Goal: Transaction & Acquisition: Purchase product/service

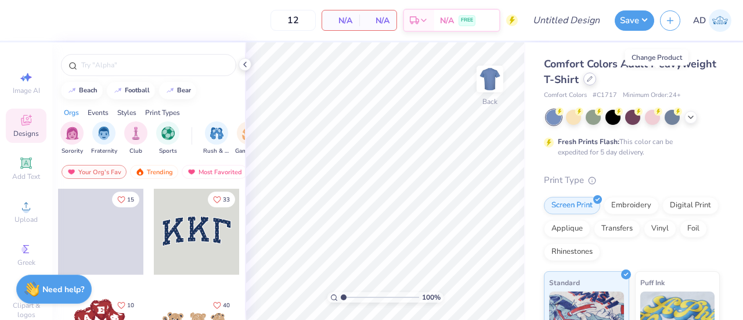
click at [592, 81] on icon at bounding box center [590, 79] width 6 height 6
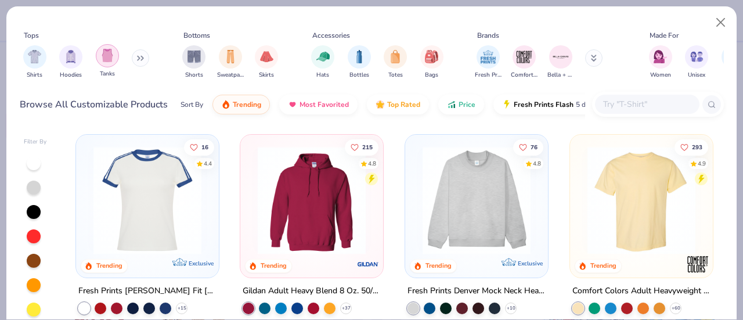
click at [102, 54] on img "filter for Tanks" at bounding box center [107, 55] width 13 height 13
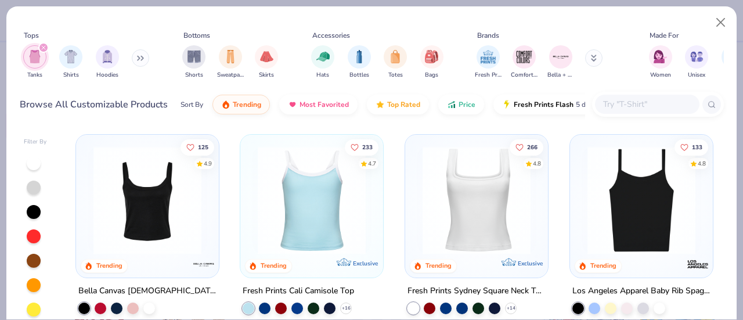
click at [314, 214] on img at bounding box center [312, 200] width 120 height 108
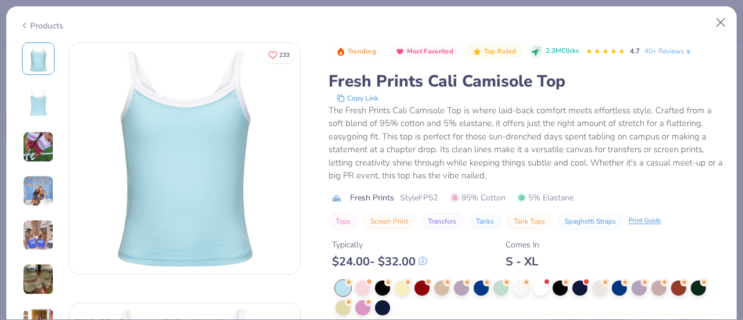
scroll to position [53, 0]
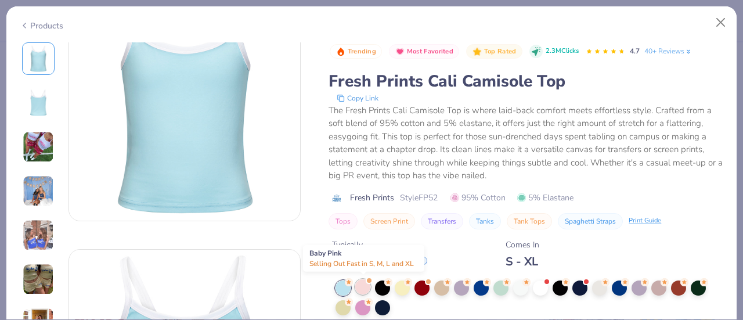
click at [363, 287] on div at bounding box center [362, 286] width 15 height 15
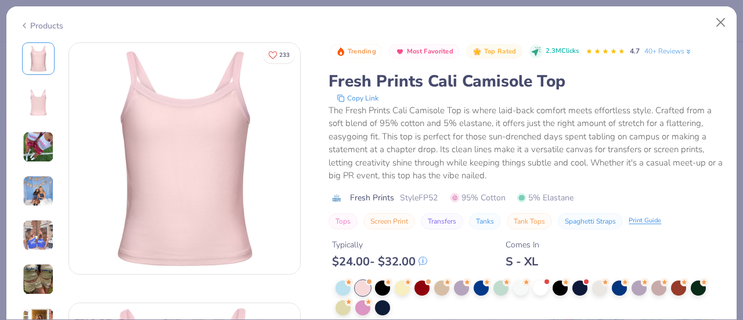
scroll to position [20, 0]
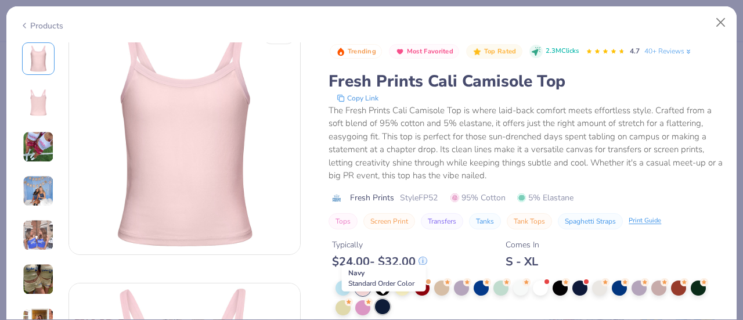
click at [383, 306] on div at bounding box center [382, 306] width 15 height 15
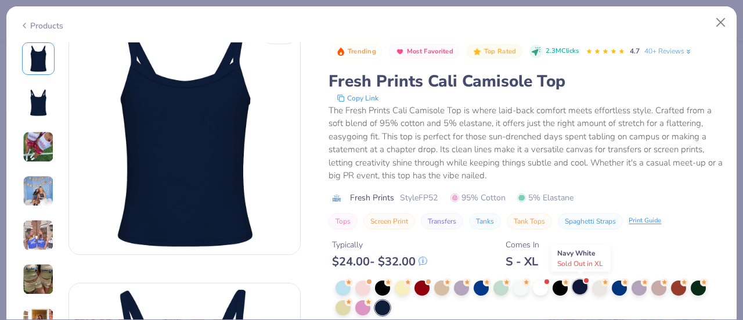
click at [579, 287] on div at bounding box center [579, 286] width 15 height 15
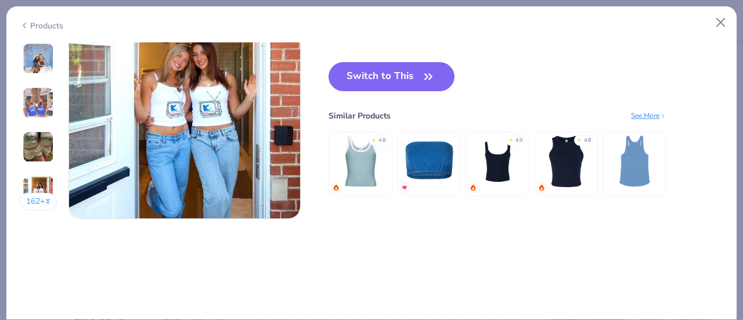
scroll to position [1615, 0]
click at [496, 167] on img at bounding box center [497, 161] width 55 height 55
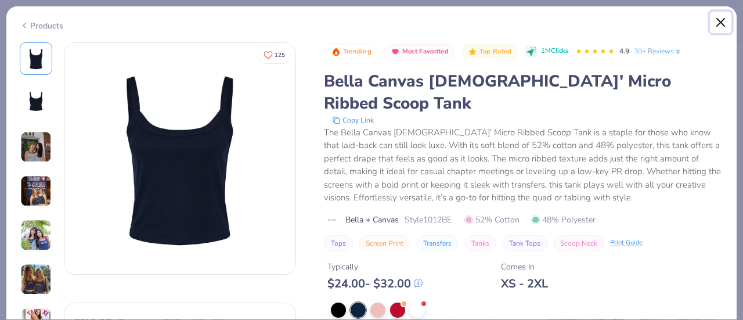
click at [721, 18] on button "Close" at bounding box center [721, 23] width 22 height 22
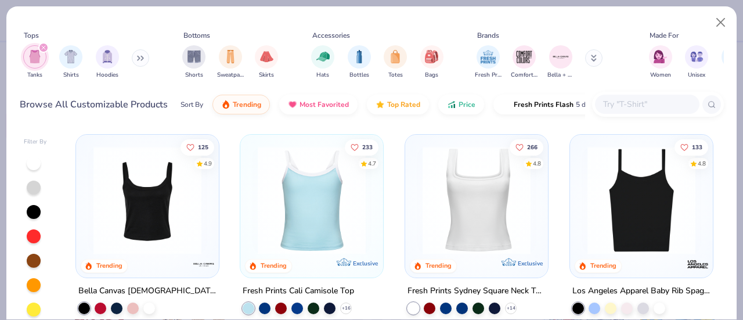
click at [280, 199] on img at bounding box center [312, 200] width 120 height 108
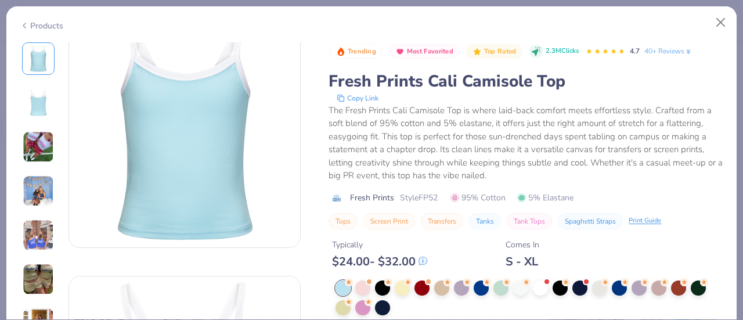
scroll to position [28, 0]
click at [405, 286] on div at bounding box center [402, 286] width 15 height 15
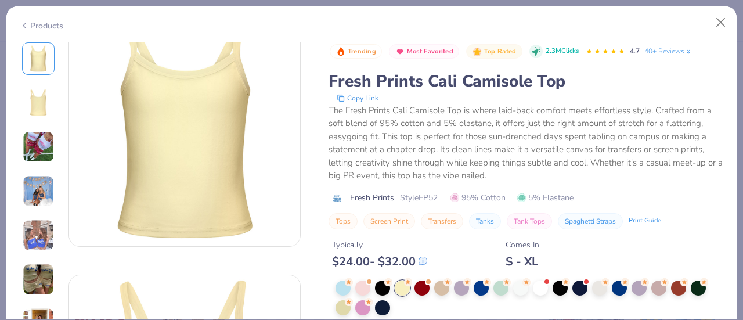
click at [34, 193] on img at bounding box center [38, 190] width 31 height 31
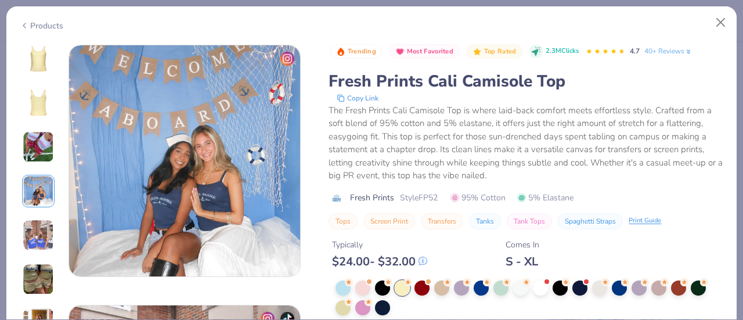
scroll to position [780, 0]
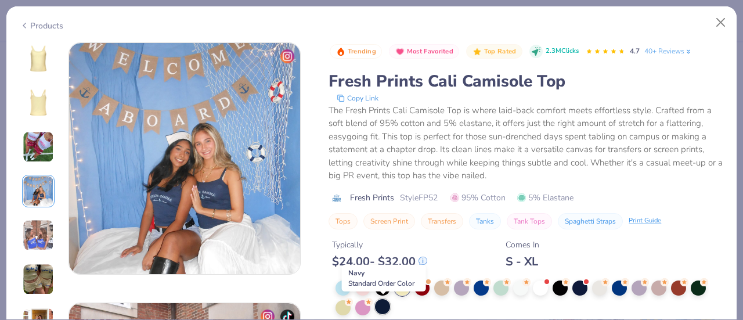
click at [381, 304] on div at bounding box center [382, 306] width 15 height 15
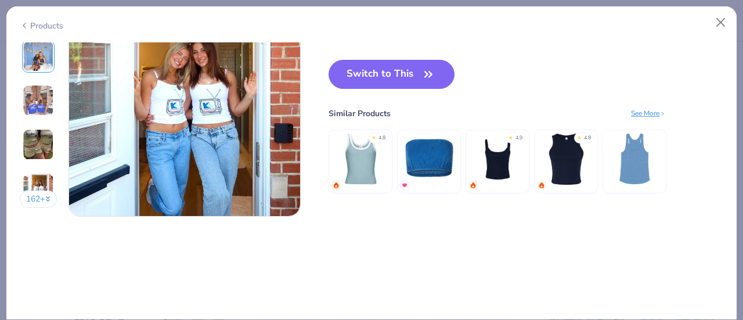
scroll to position [1465, 0]
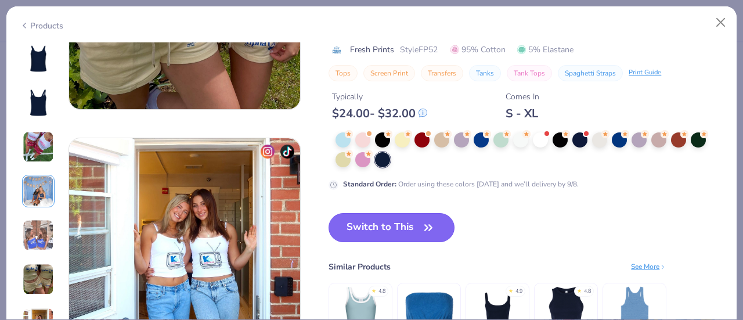
click at [391, 230] on button "Switch to This" at bounding box center [391, 227] width 126 height 29
type input "50"
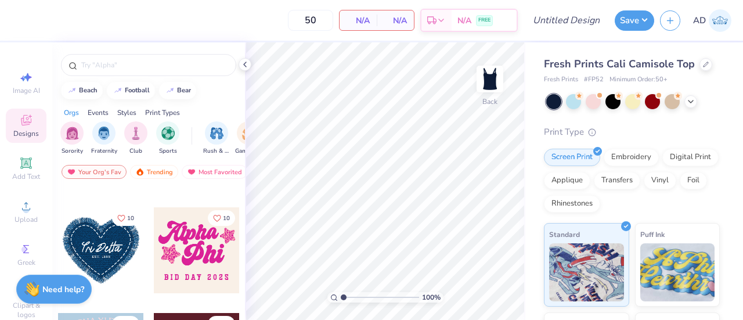
scroll to position [1776, 0]
click at [200, 229] on div at bounding box center [197, 251] width 86 height 86
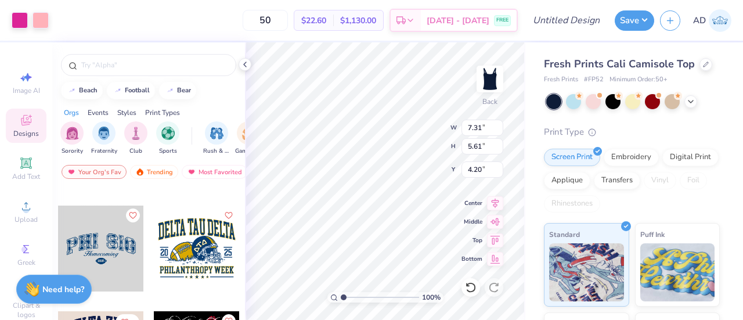
scroll to position [1147, 0]
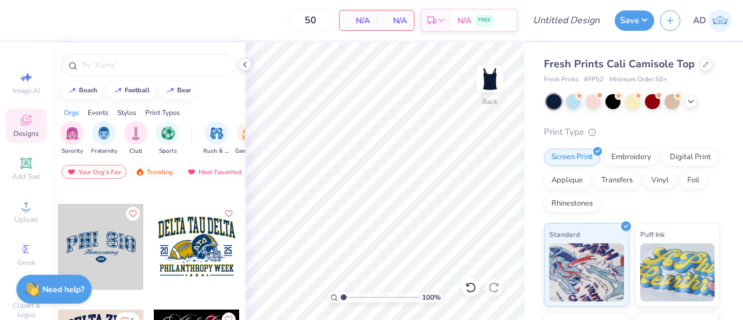
click at [101, 254] on div at bounding box center [101, 247] width 86 height 86
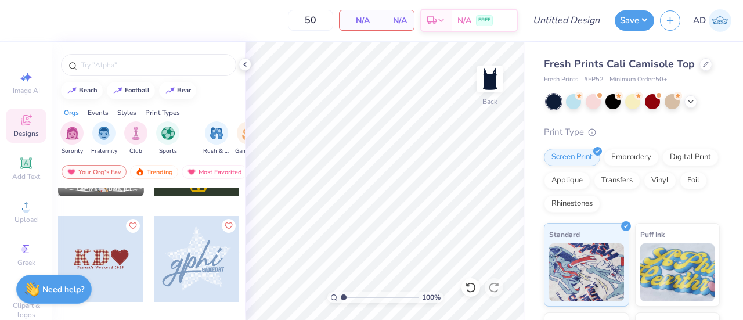
scroll to position [922, 0]
click at [194, 236] on div at bounding box center [197, 260] width 86 height 86
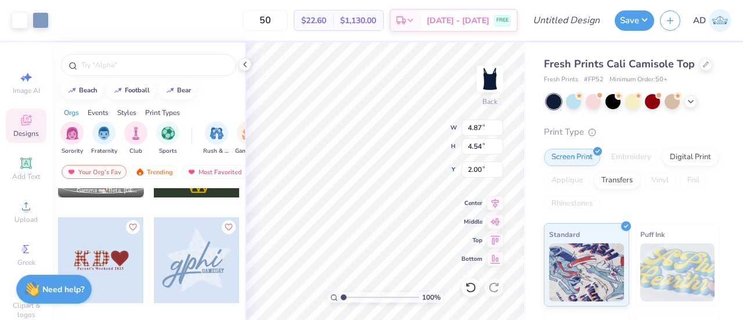
type input "2.00"
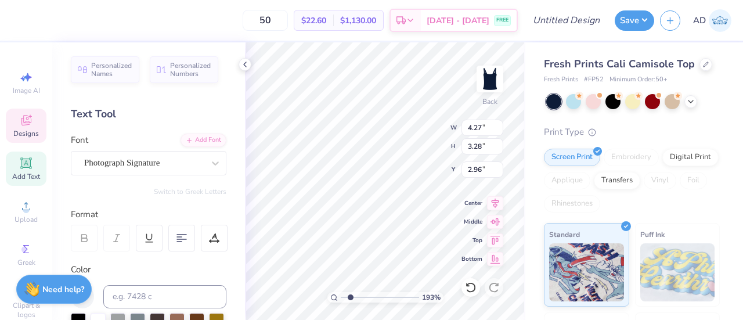
type input "1.93438169013799"
type input "2.37"
type input "1.93438169013799"
type textarea "phi"
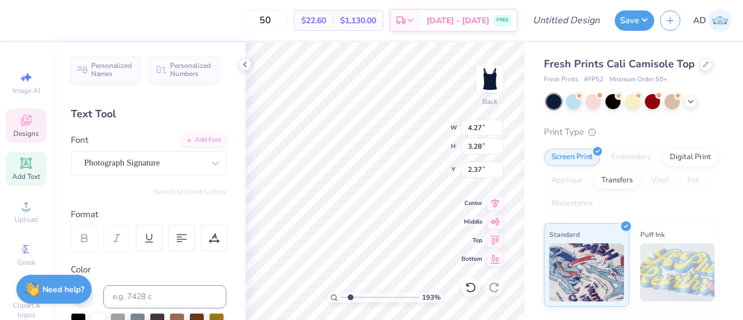
click at [398, 125] on div "193 % Back W 4.27 4.27 " H 3.28 3.28 " Y 2.37 2.37 " Center Middle Top Bottom" at bounding box center [385, 180] width 280 height 277
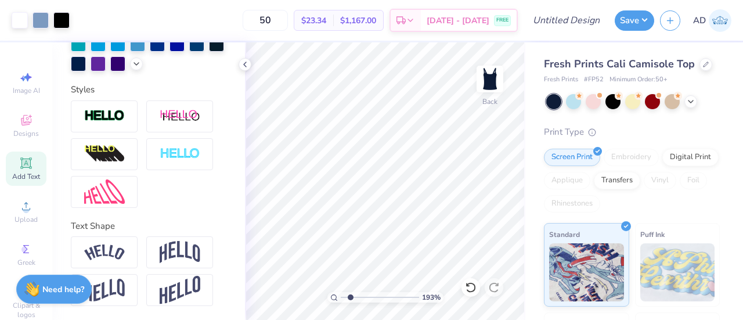
scroll to position [0, 0]
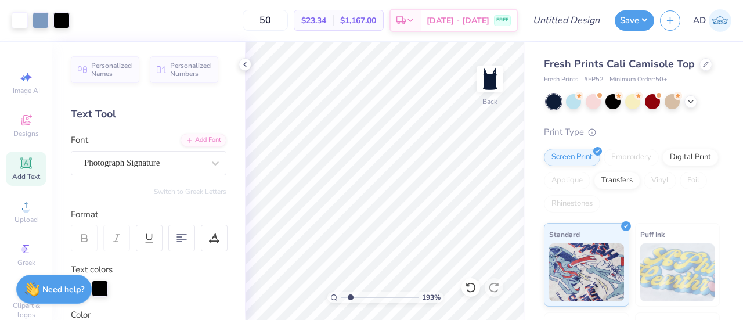
click at [21, 170] on div "Add Text" at bounding box center [26, 168] width 41 height 34
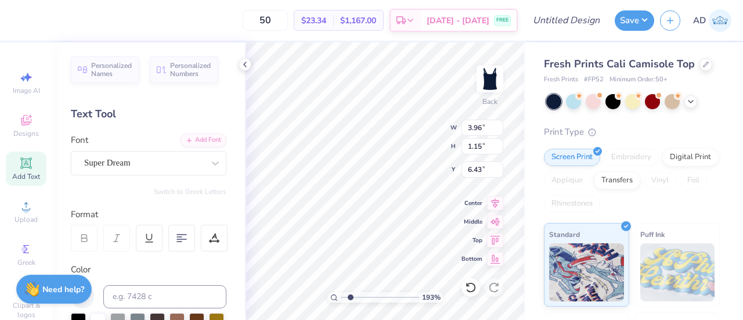
scroll to position [9, 1]
type input "1.93438169013799"
type textarea "s"
type input "1.93438169013799"
type textarea "si"
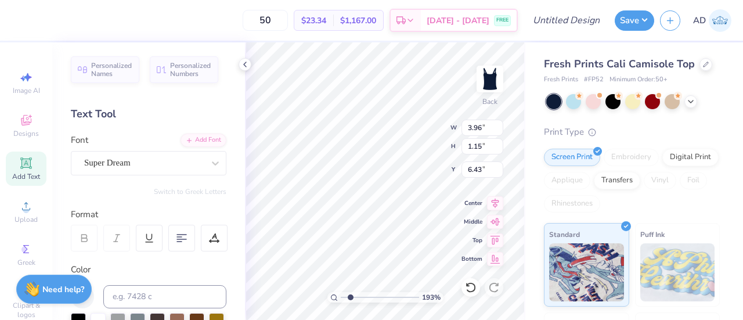
type input "1.93438169013799"
type textarea "sig"
type input "1.93438169013799"
type input "3.10"
type input "3.04"
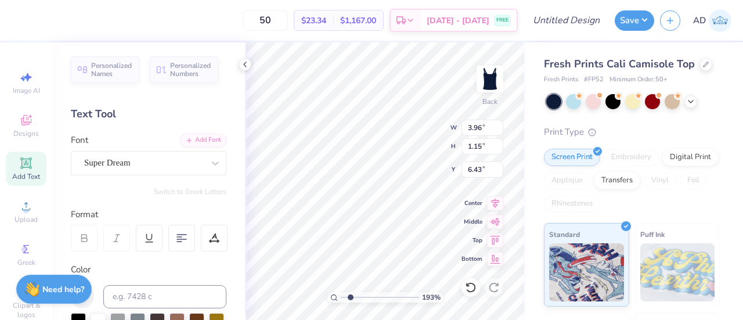
type input "2.51"
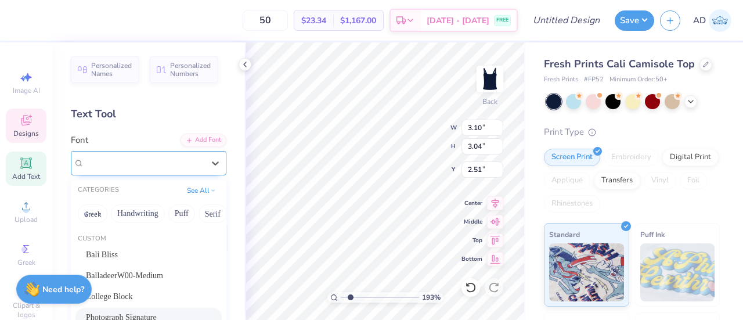
click at [148, 158] on div "Photograph Signature" at bounding box center [144, 163] width 122 height 18
type input "1.93438169013799"
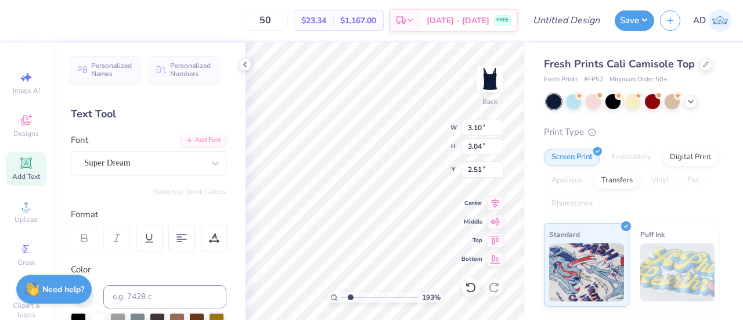
type input "2.21"
type input "1.42"
type input "6.29"
click at [161, 161] on div "Super Dream" at bounding box center [144, 163] width 122 height 18
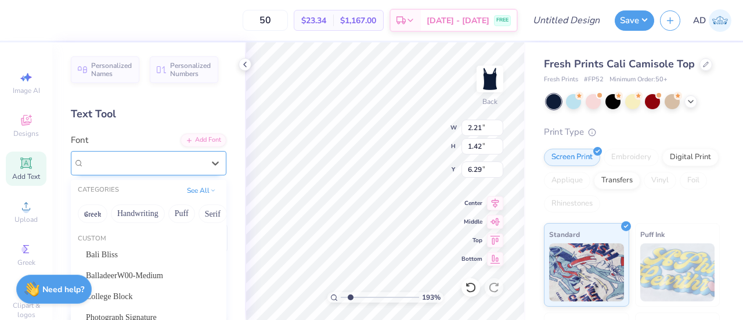
type input "1.93438169013799"
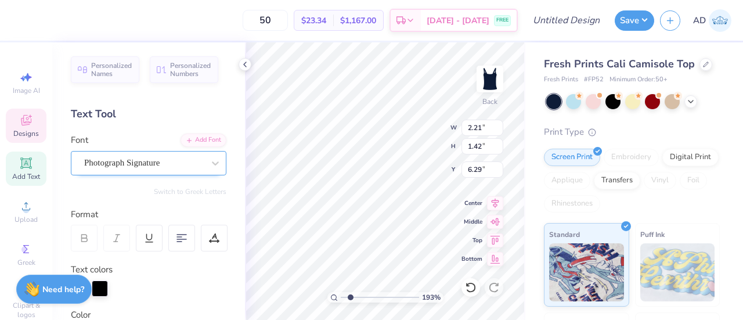
type input "3.10"
type input "3.04"
type input "2.51"
type input "1.93438169013799"
type input "2.21"
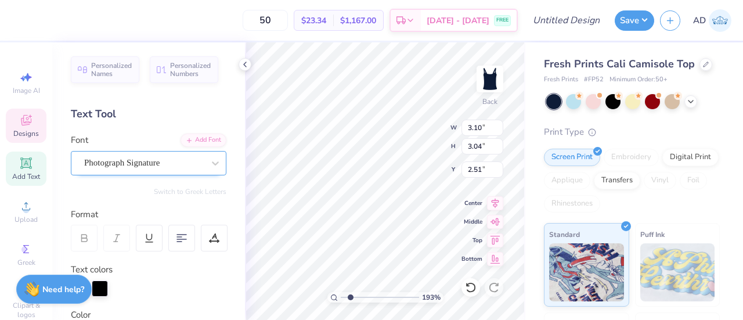
type input "1.42"
type input "6.29"
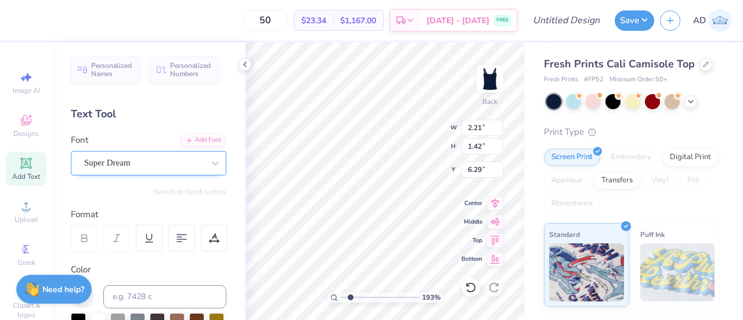
type input "1.93438169013799"
click at [174, 166] on div "Super Dream" at bounding box center [144, 163] width 122 height 18
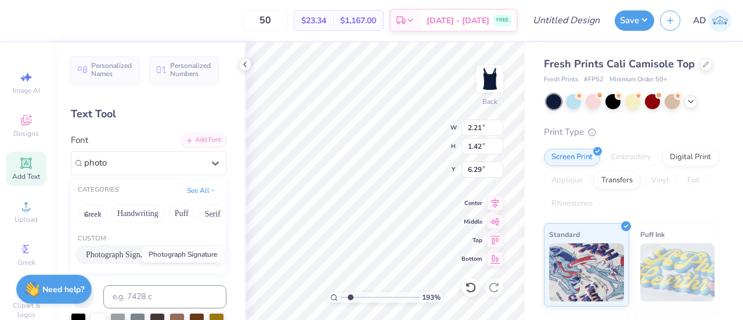
click at [104, 255] on span "Photograph Signature" at bounding box center [121, 254] width 71 height 12
type input "photo"
type input "1.93438169013799"
type input "1.53"
type input "1.08"
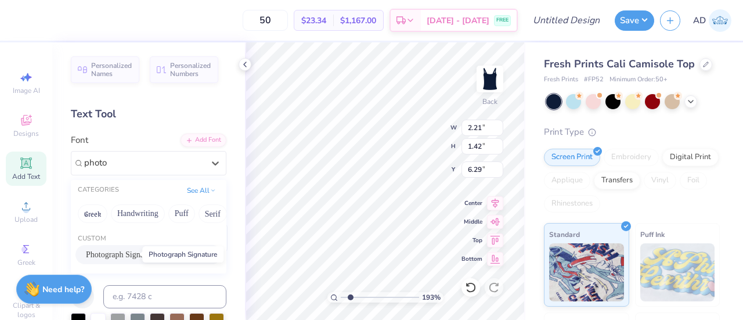
type input "6.46"
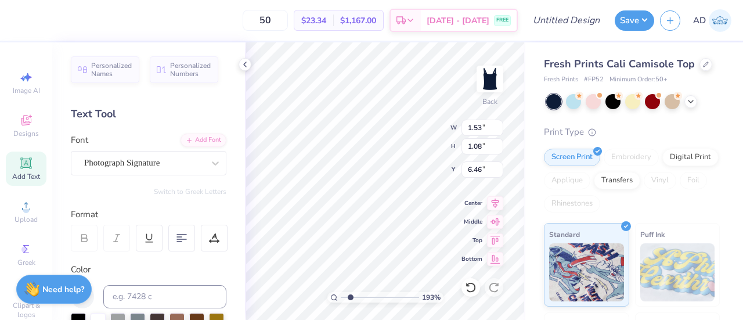
scroll to position [132, 0]
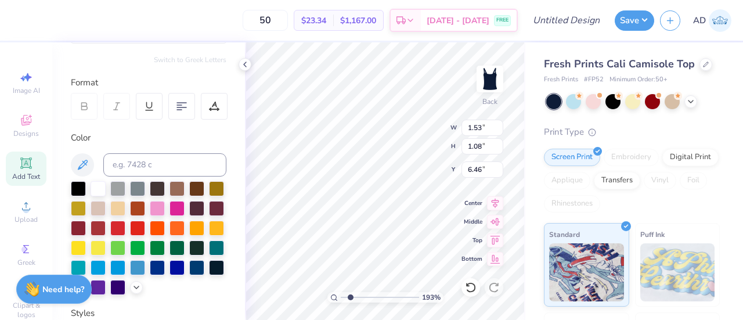
type input "1.93438169013799"
type input "3.10"
type input "3.04"
type input "2.51"
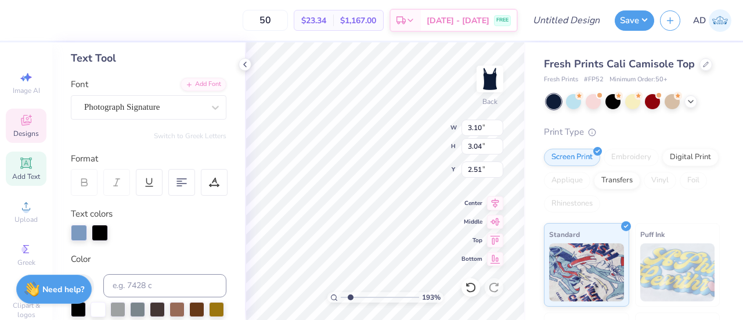
scroll to position [48, 0]
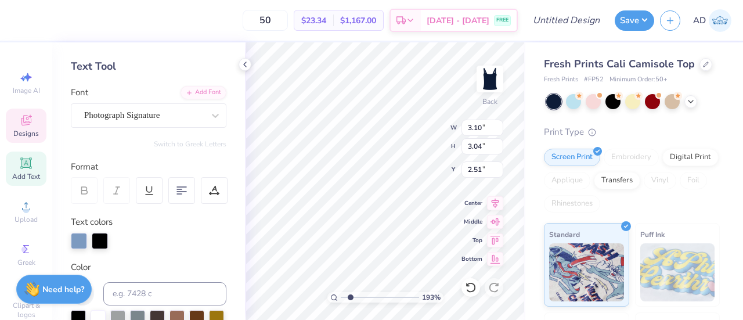
type input "1.93438169013799"
type input "1.53"
type input "1.08"
type input "6.46"
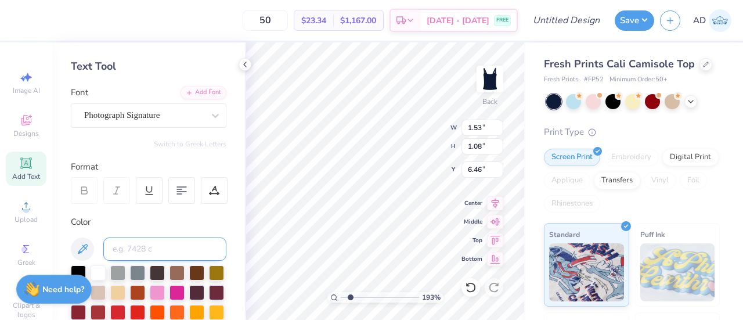
click at [122, 249] on input at bounding box center [164, 248] width 123 height 23
type input "652"
type input "1.93438169013799"
type input "2.64"
type input "1.86"
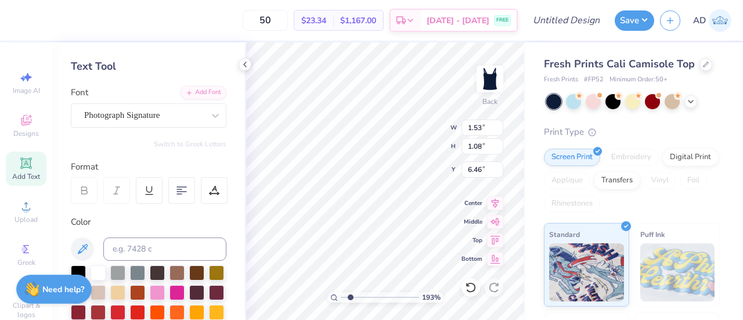
type input "5.68"
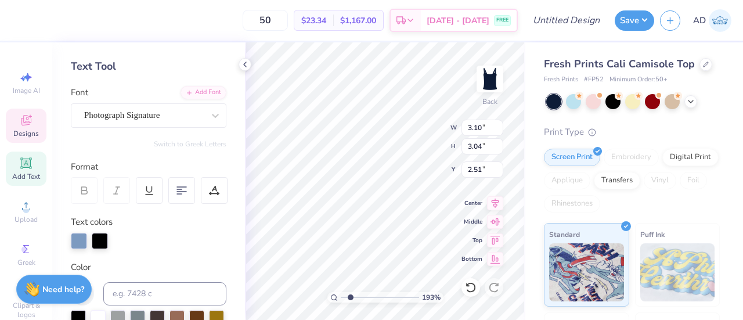
type input "1.93438169013799"
type input "2.64"
type input "1.86"
type input "5.68"
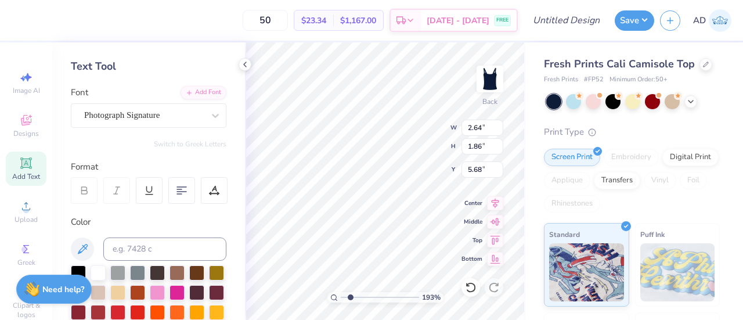
type input "1.93438169013799"
type input "4.27"
type input "1.93438169013799"
type input "3.35"
type input "2.36"
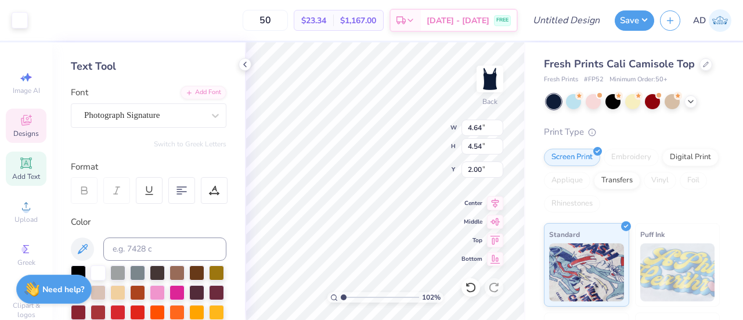
type input "1.01611289292965"
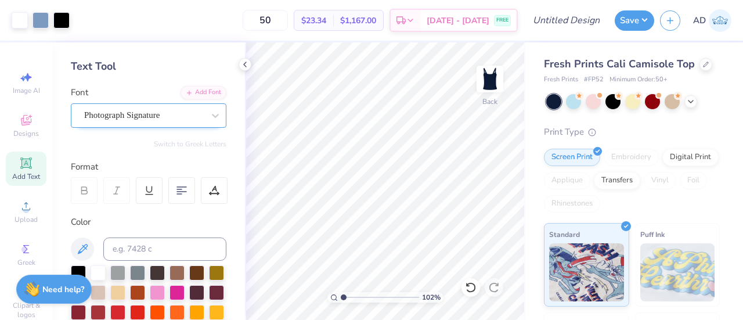
scroll to position [0, 0]
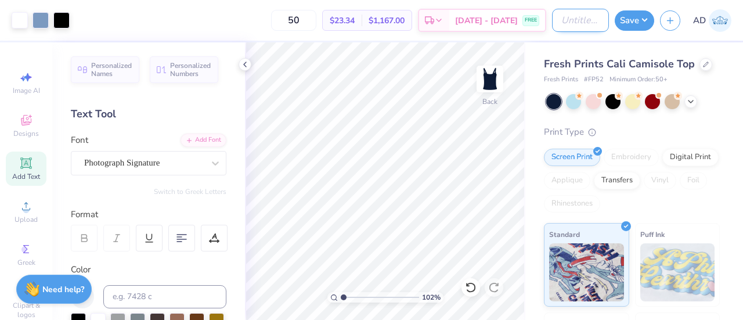
click at [576, 20] on input "Design Title" at bounding box center [580, 20] width 57 height 23
type input "p"
type input "1.01611289292965"
type input "ph"
type input "1.01611289292965"
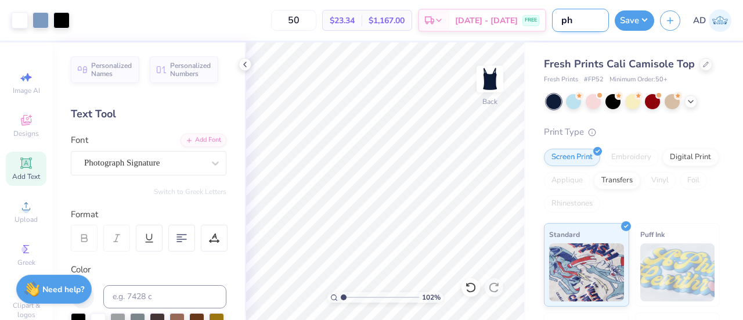
type input "phi"
type input "1.01611289292965"
type input "phi"
type input "1.01611289292965"
type input "phi s"
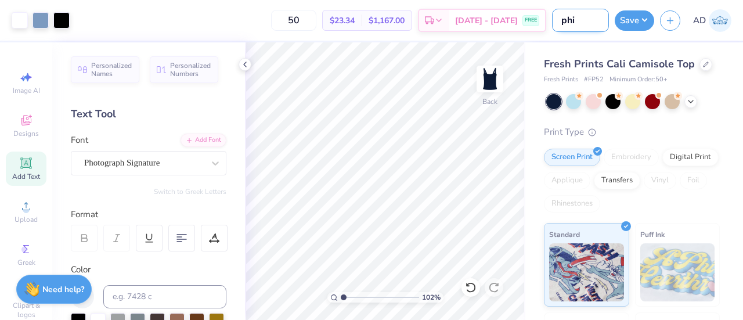
type input "1.01611289292965"
type input "phi si"
type input "1.01611289292965"
type input "phi sig"
type input "1.01611289292965"
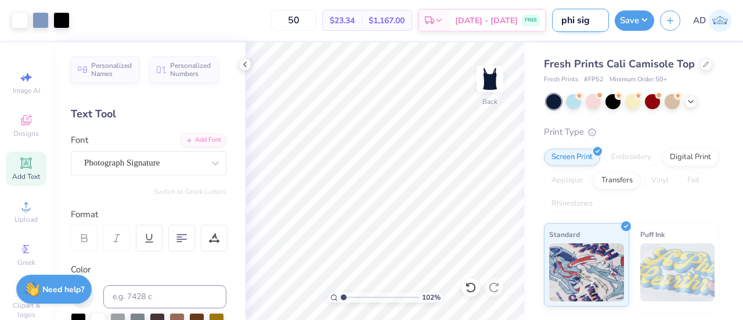
type input "phi sig"
type input "1.01611289292965"
type input "phi sig t"
type input "1.01611289292965"
type input "phi sig ta"
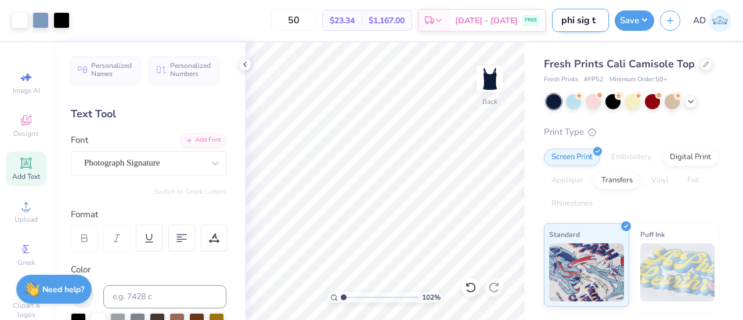
type input "1.01611289292965"
type input "phi sig tan"
type input "1.01611289292965"
type input "phi sig tank"
type input "1.01611289292965"
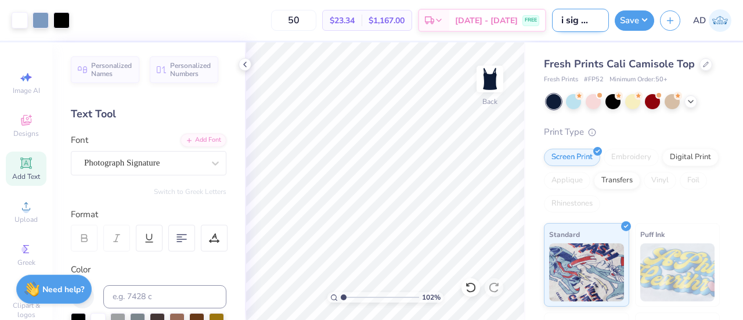
type input "phi sig tank"
type input "1.01611289292965"
type input "phi sig tank 1"
type input "1.01611289292965"
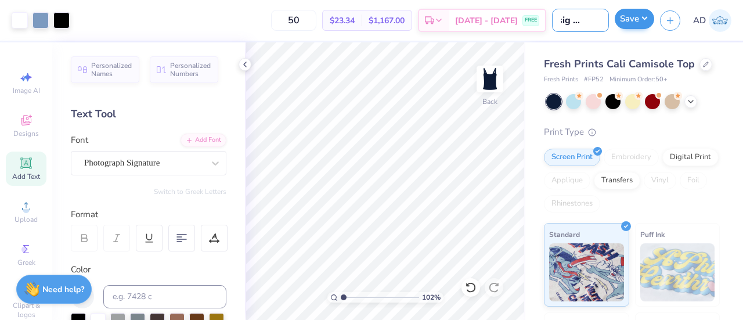
type input "phi sig tank 1"
click at [631, 22] on button "Save" at bounding box center [634, 19] width 39 height 20
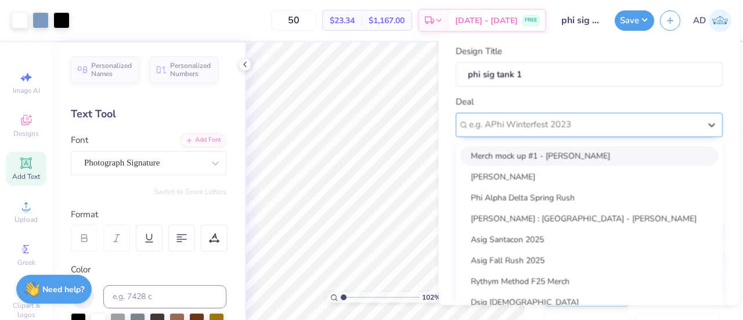
click at [493, 132] on div "e.g. APhi Winterfest 2023" at bounding box center [584, 125] width 233 height 18
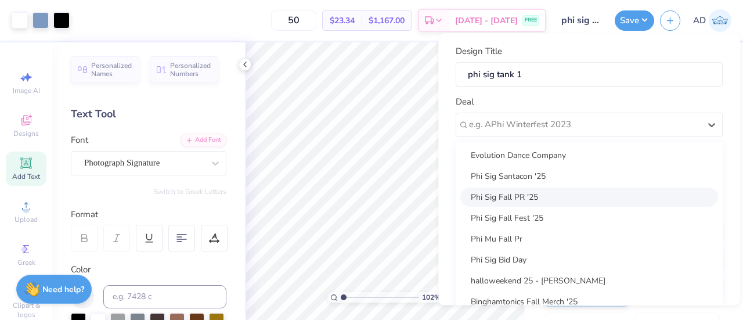
scroll to position [208, 0]
click at [512, 198] on div "Phi Sig Fall PR '25" at bounding box center [589, 198] width 258 height 19
type input "1.01611289292965"
type input "Haley Beaghen"
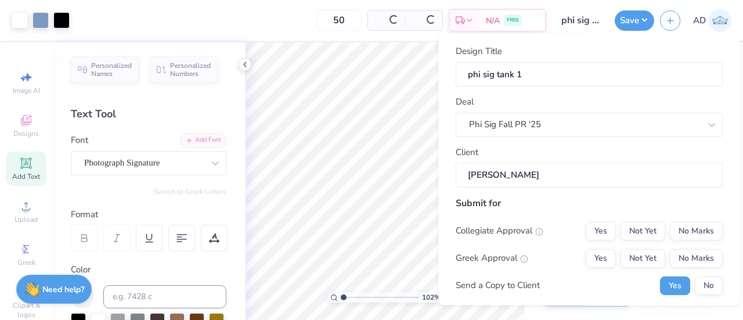
type input "$27.26"
click at [553, 170] on input "Haley Beaghen" at bounding box center [589, 174] width 267 height 25
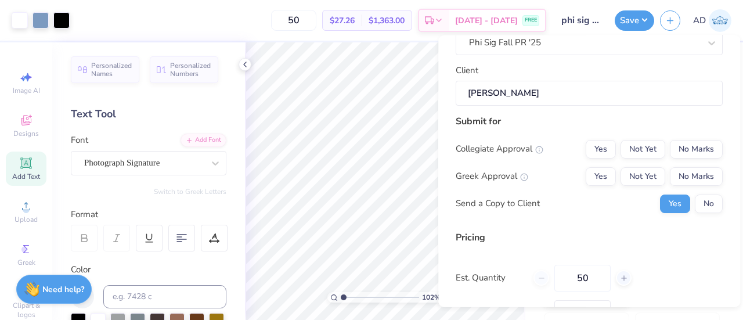
scroll to position [78, 0]
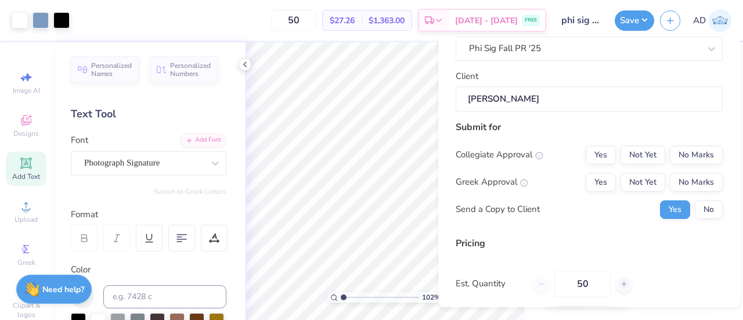
drag, startPoint x: 595, startPoint y: 288, endPoint x: 533, endPoint y: 283, distance: 62.9
click at [533, 283] on div "Est. Quantity 50" at bounding box center [589, 283] width 267 height 27
type input "30"
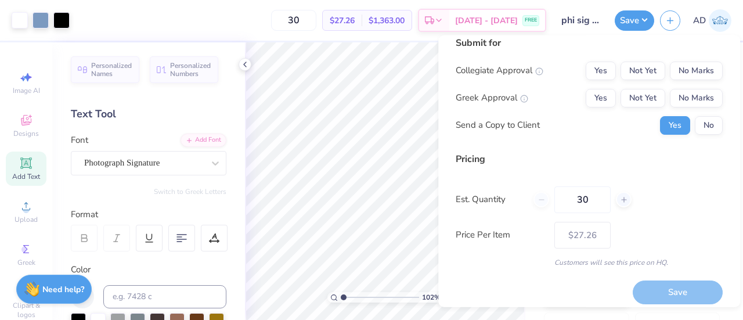
scroll to position [169, 0]
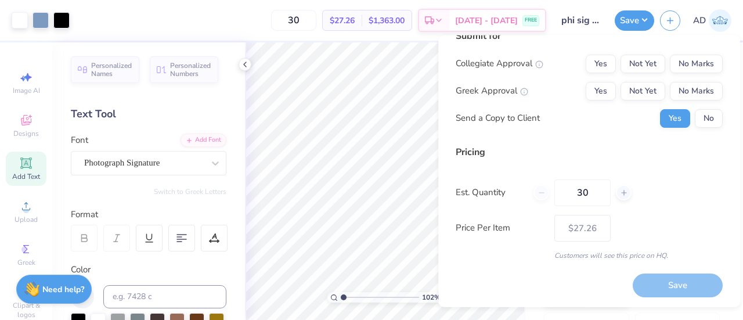
type input "50"
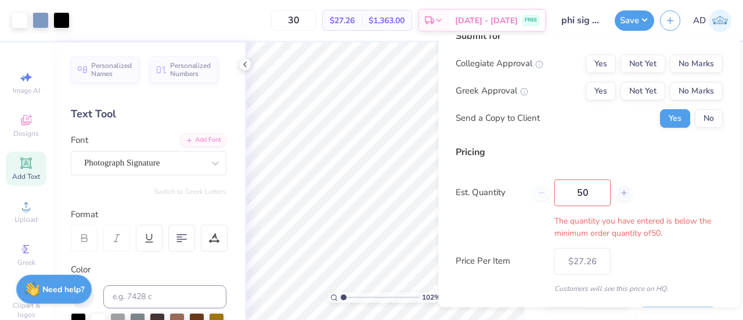
click at [518, 272] on div "Design Title phi sig tank 1 Deal Phi Sig Fall PR '25 Client Haley Beaghen Submi…" at bounding box center [589, 104] width 267 height 453
type input "50"
type input "$27.26"
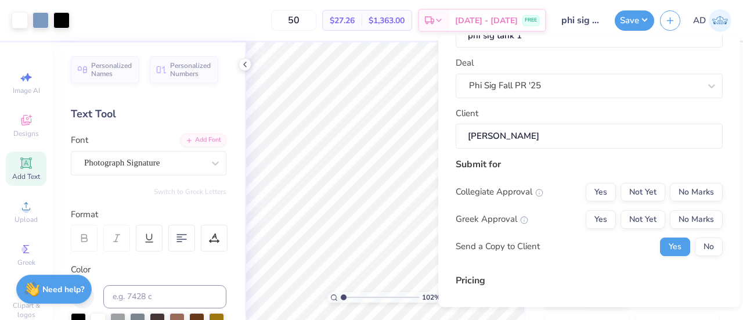
scroll to position [60, 0]
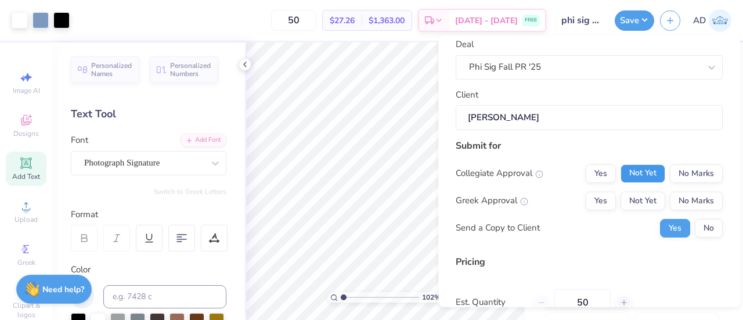
click at [634, 170] on button "Not Yet" at bounding box center [642, 173] width 45 height 19
click at [635, 197] on button "Not Yet" at bounding box center [642, 200] width 45 height 19
click at [703, 226] on button "No" at bounding box center [709, 227] width 28 height 19
type input "1.01611289292965"
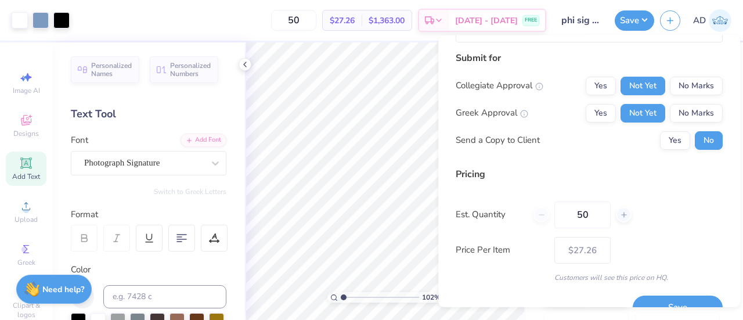
scroll to position [169, 0]
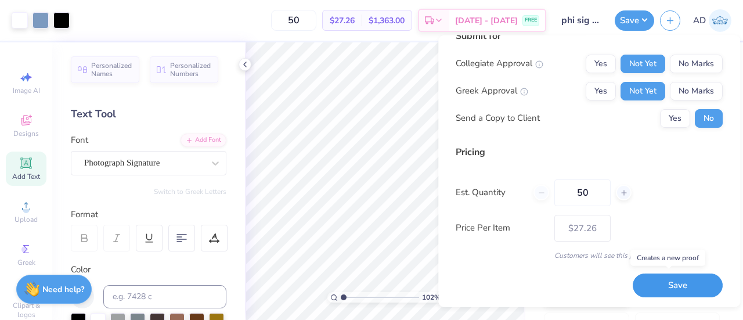
click at [667, 291] on button "Save" at bounding box center [677, 285] width 90 height 24
type input "$27.26"
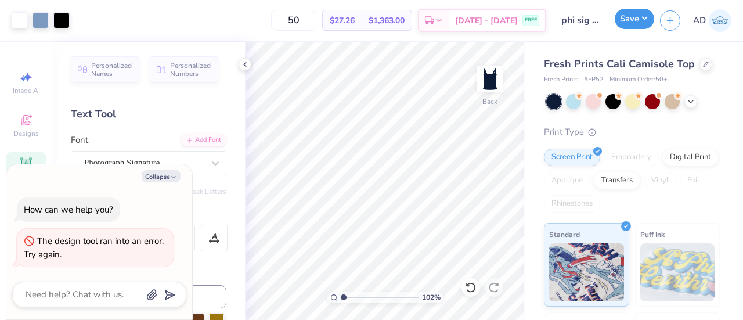
click at [634, 20] on button "Save" at bounding box center [634, 19] width 39 height 20
type input "1.01611289292965"
type textarea "x"
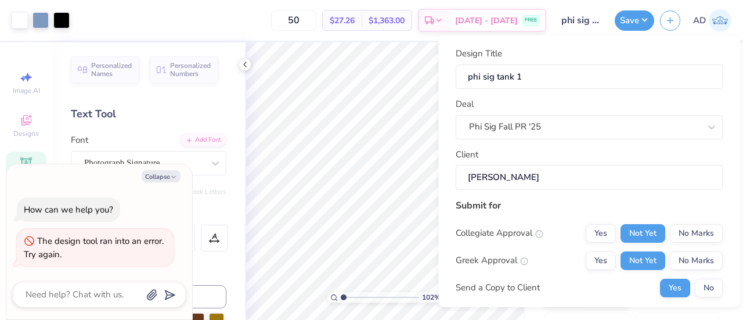
scroll to position [77, 0]
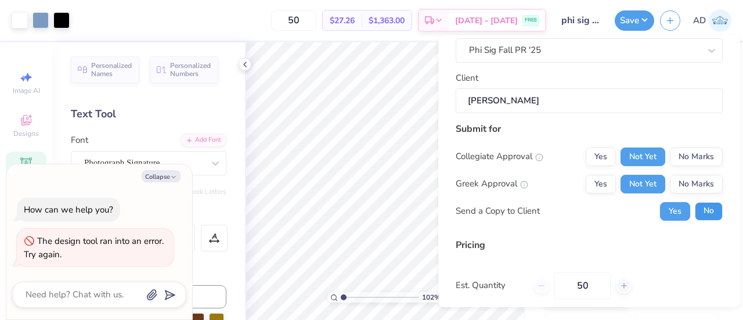
click at [700, 210] on button "No" at bounding box center [709, 210] width 28 height 19
type input "1.01611289292965"
type textarea "x"
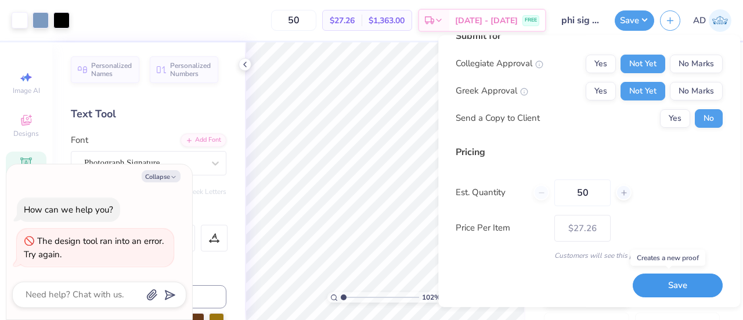
click at [665, 291] on button "Save" at bounding box center [677, 285] width 90 height 24
type input "$27.26"
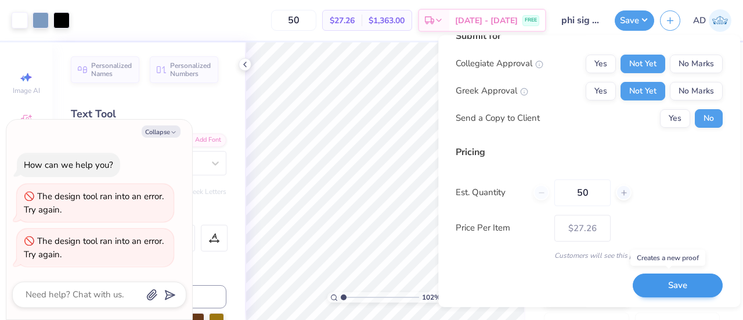
type textarea "x"
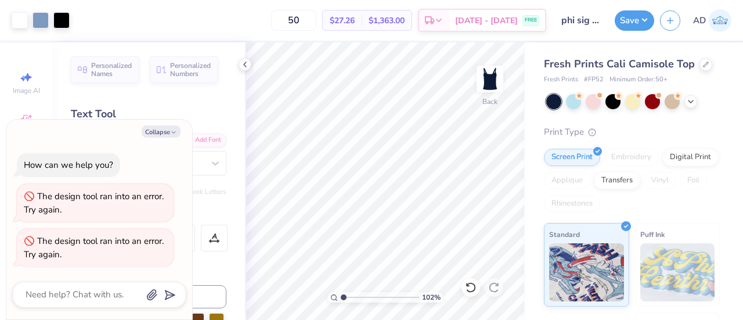
type input "1.01611289292965"
type textarea "x"
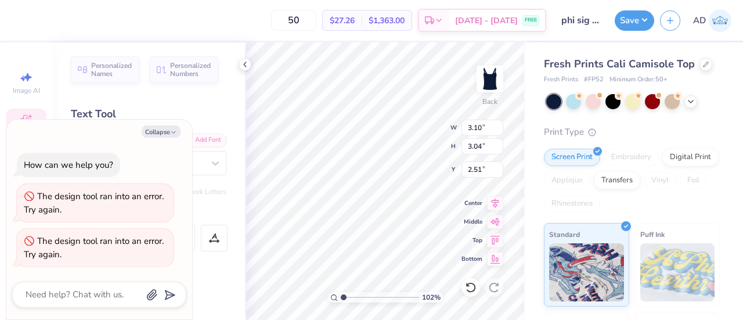
type input "1.01611289292965"
type textarea "x"
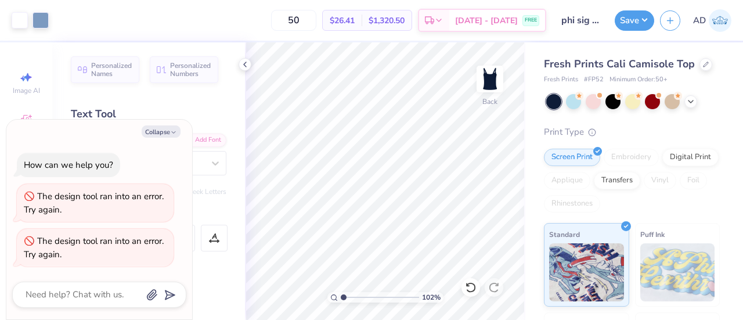
type input "1.01611289292965"
type textarea "x"
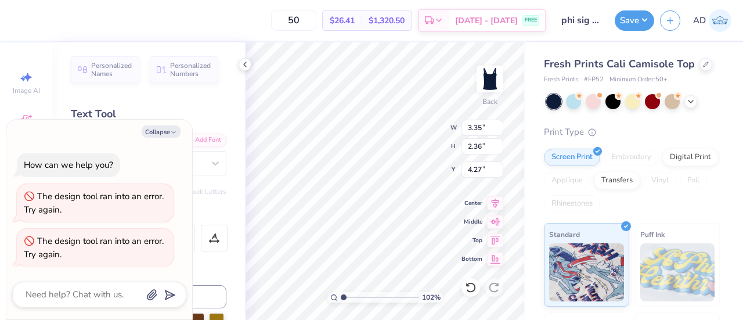
type input "1.01611289292965"
type textarea "x"
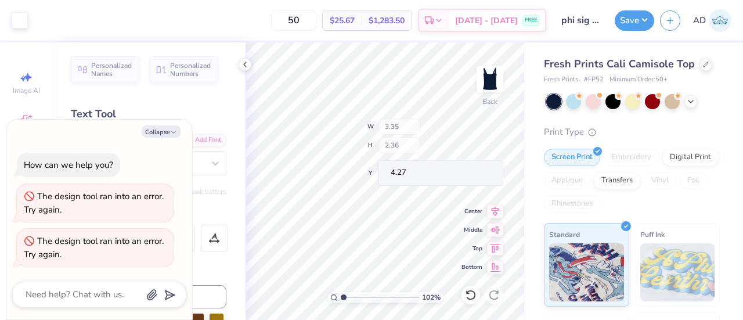
type input "1.01611289292965"
type textarea "x"
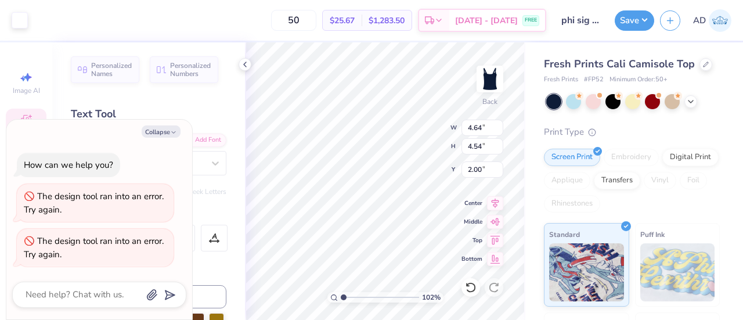
type input "1.01611289292965"
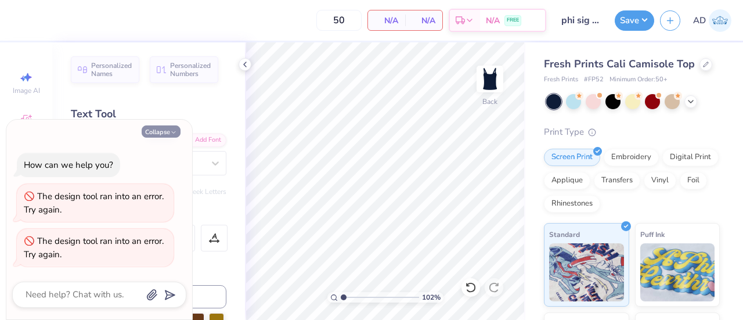
click at [164, 133] on button "Collapse" at bounding box center [161, 131] width 39 height 12
type textarea "x"
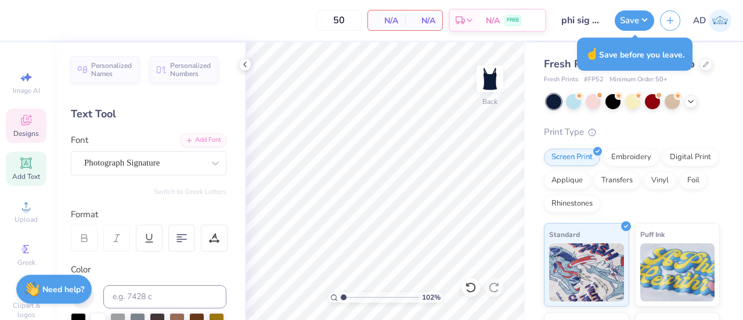
click at [13, 127] on div "Designs" at bounding box center [26, 126] width 41 height 34
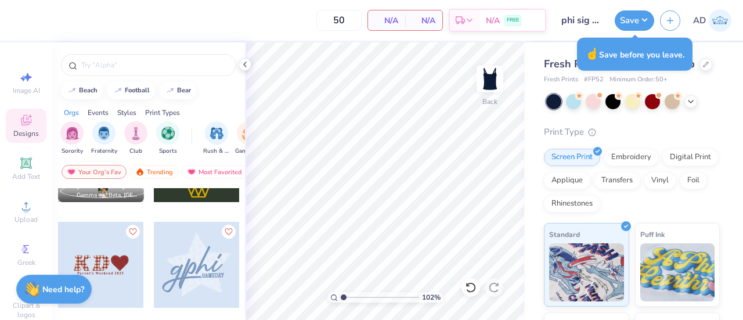
scroll to position [917, 0]
click at [177, 268] on div at bounding box center [197, 265] width 86 height 86
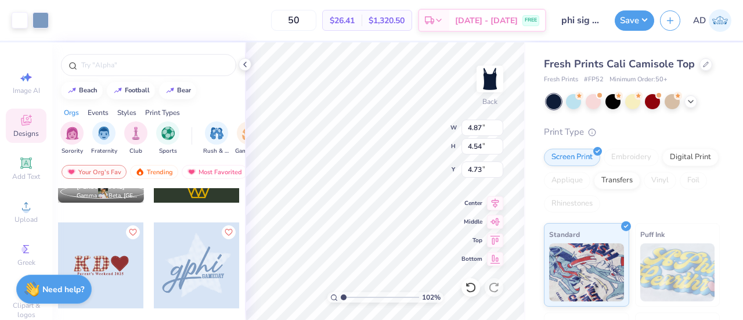
type input "1.01611289292965"
type input "2.46"
type input "1.01611289292965"
type input "6.00"
type input "5.60"
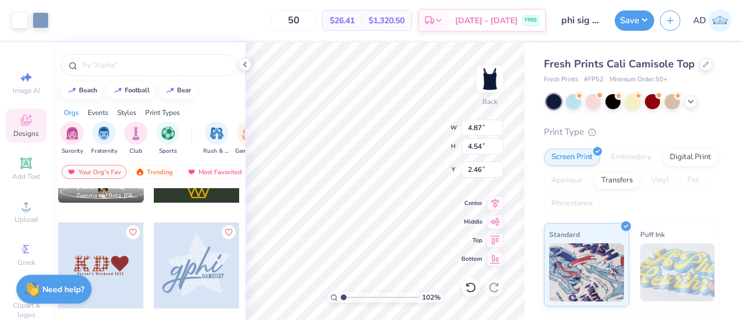
type input "1.40"
type input "1.01611289292965"
type input "5.26"
type input "4.04"
type input "1.12"
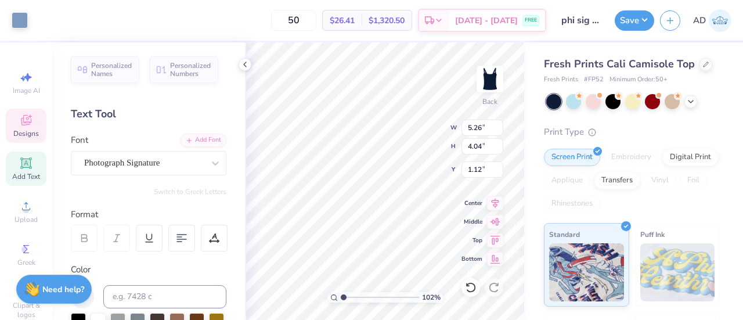
scroll to position [9, 1]
type input "1.01611289292965"
type input "5.71"
type input "5.59"
type input "1.41"
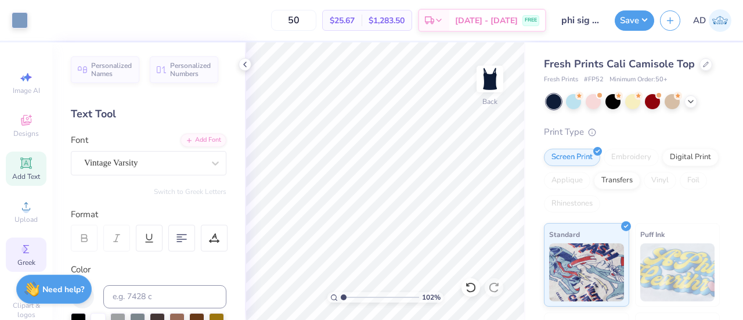
scroll to position [79, 0]
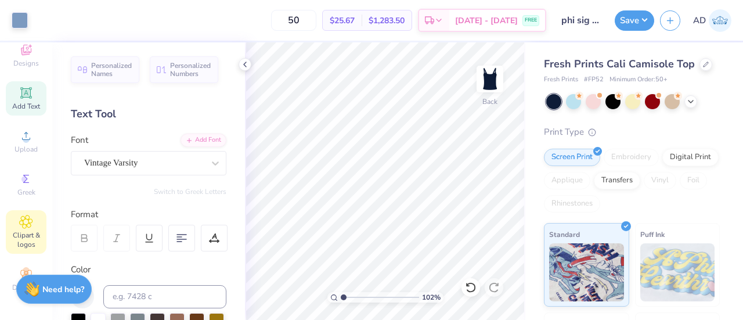
click at [21, 219] on icon at bounding box center [25, 222] width 13 height 14
type input "1.01611289292965"
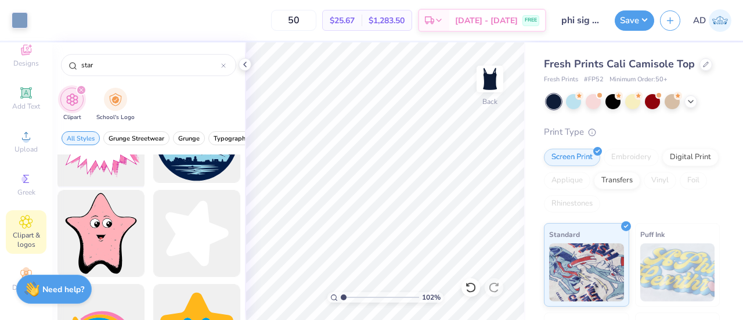
scroll to position [787, 0]
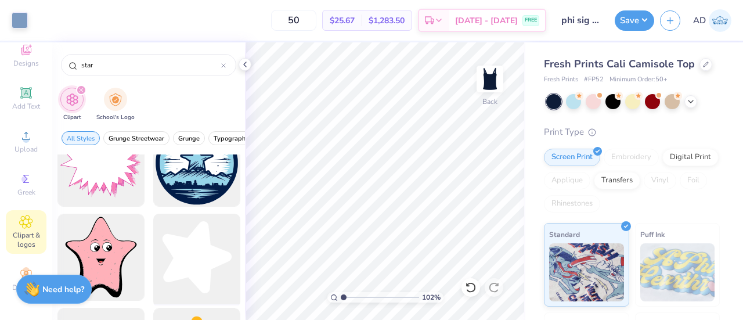
type input "star"
click at [186, 249] on div at bounding box center [197, 257] width 96 height 96
type input "1.01611289292965"
type input "3.99"
type input "4.14"
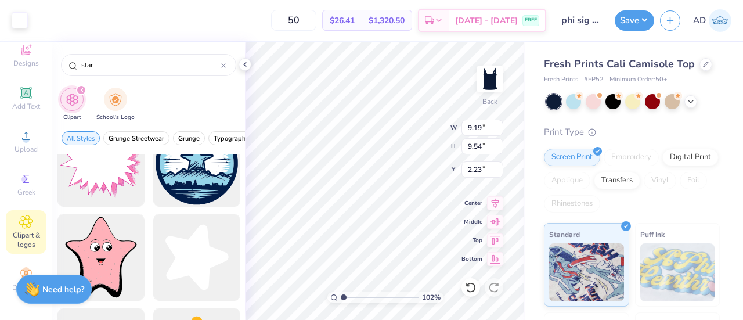
type input "7.63"
type input "1.01611289292965"
type input "2.02"
type input "1"
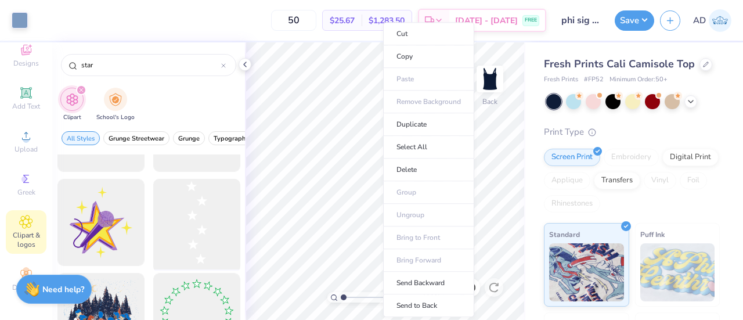
scroll to position [1290, 0]
click at [204, 207] on div at bounding box center [197, 224] width 96 height 96
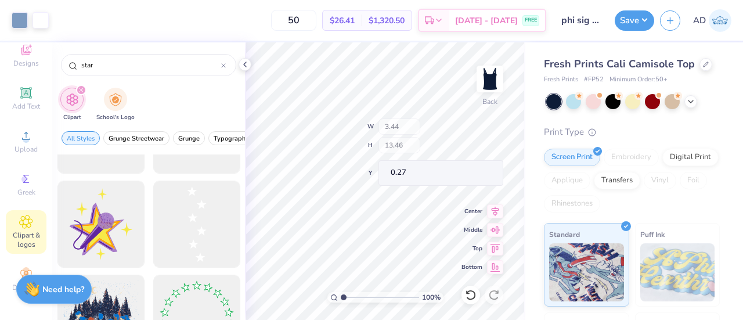
type input "1.73"
type input "1.65"
type input "4.99"
type input "5.34"
type input "5.07"
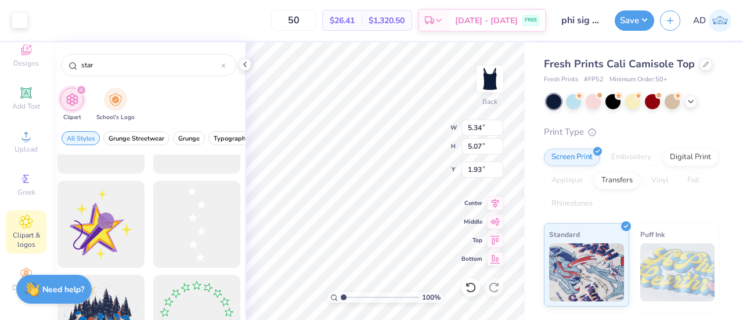
type input "1.93"
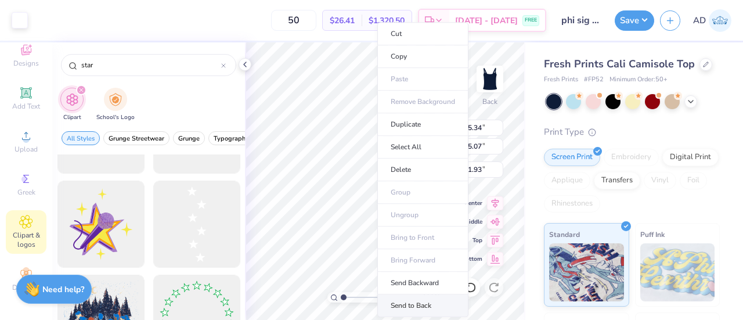
click at [400, 303] on li "Send to Back" at bounding box center [422, 305] width 91 height 23
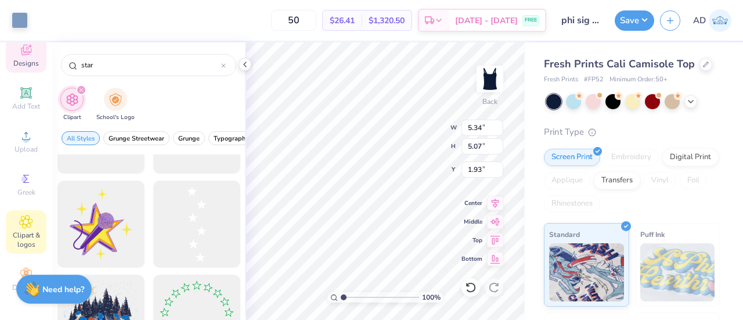
type input "5.26"
type input "4.04"
type input "1.12"
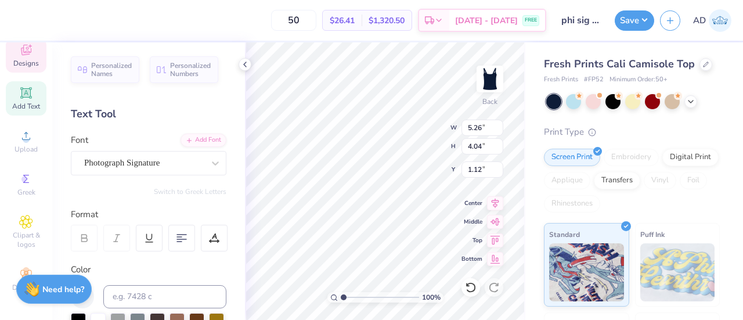
scroll to position [9, 1]
type textarea "phi"
type input "1.93"
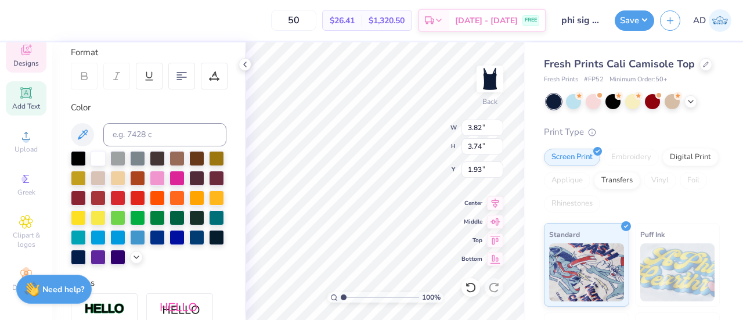
scroll to position [162, 0]
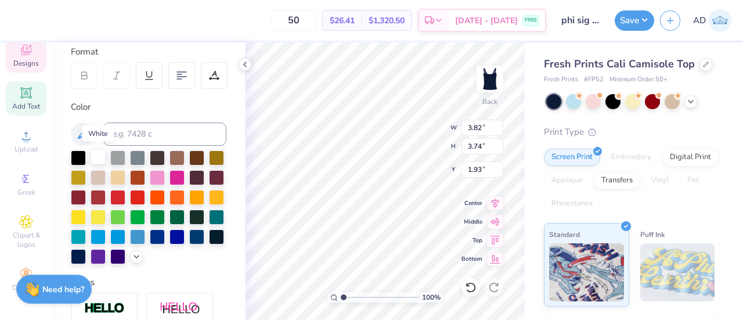
click at [97, 155] on div at bounding box center [98, 156] width 15 height 15
click at [82, 133] on icon at bounding box center [82, 134] width 14 height 14
drag, startPoint x: 98, startPoint y: 272, endPoint x: 157, endPoint y: 233, distance: 70.7
click at [157, 233] on div at bounding box center [149, 207] width 156 height 114
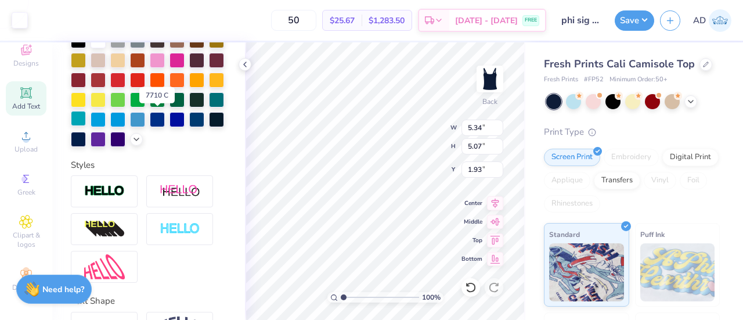
scroll to position [293, 0]
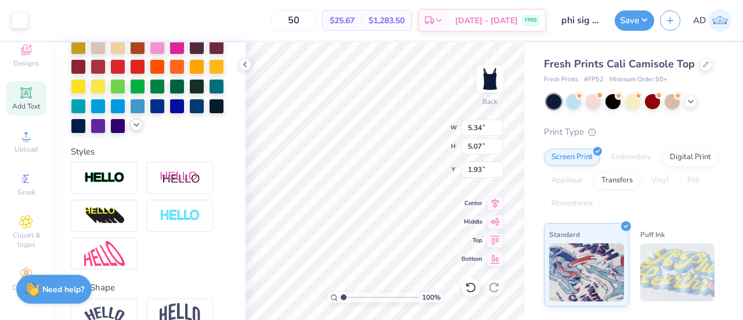
click at [130, 131] on div at bounding box center [136, 124] width 13 height 13
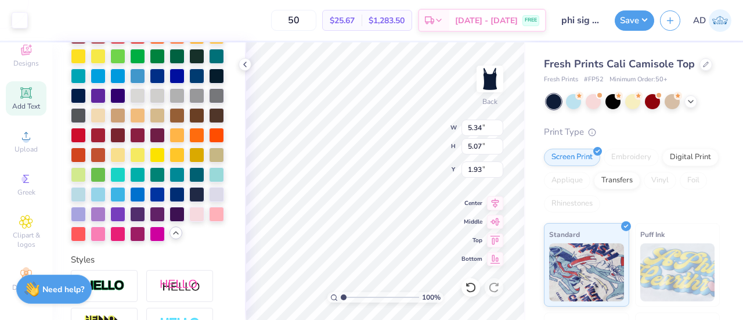
scroll to position [324, 0]
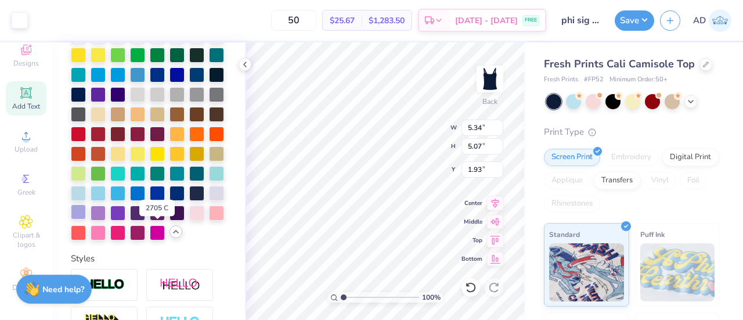
click at [86, 219] on div at bounding box center [78, 211] width 15 height 15
type input "3.82"
type input "3.74"
type input "5.34"
type input "5.07"
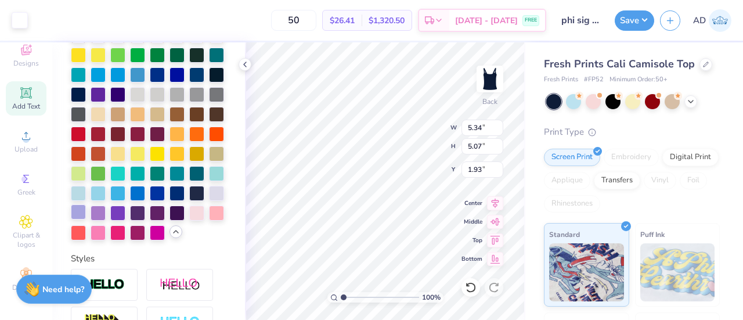
click at [86, 219] on div at bounding box center [78, 211] width 15 height 15
type input "3.82"
type input "3.74"
type input "5.34"
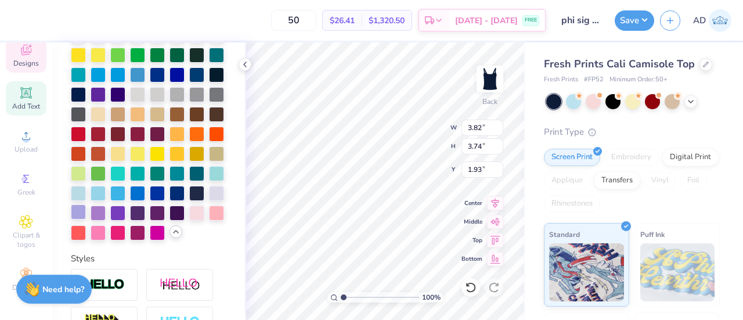
type input "5.07"
click at [86, 219] on div at bounding box center [78, 211] width 15 height 15
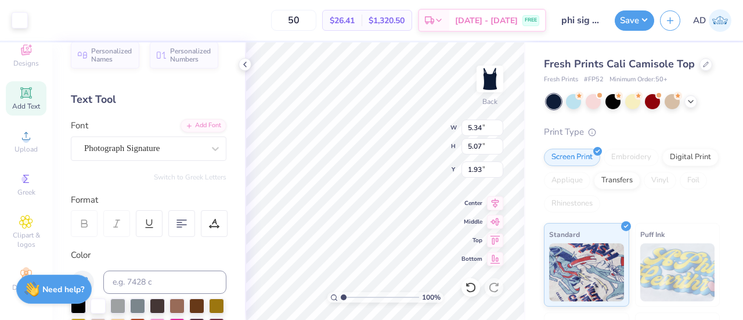
scroll to position [0, 0]
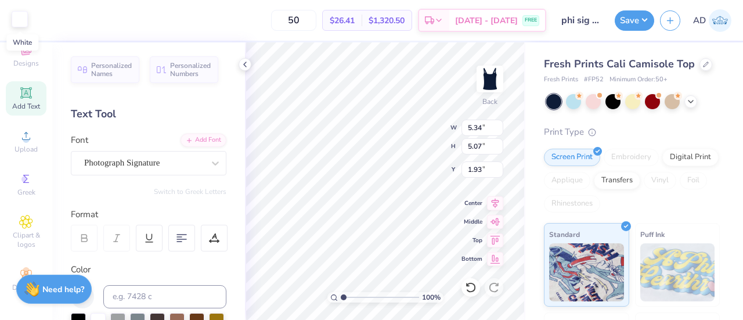
click at [21, 21] on div at bounding box center [20, 19] width 16 height 16
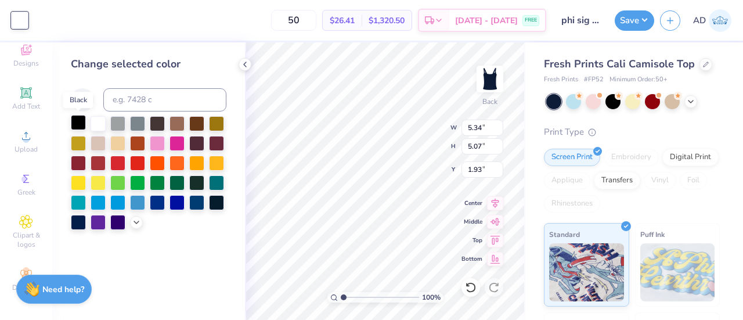
click at [77, 126] on div at bounding box center [78, 122] width 15 height 15
click at [135, 223] on icon at bounding box center [136, 220] width 9 height 9
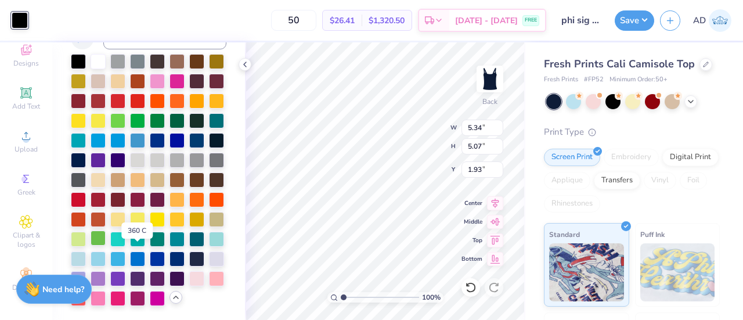
scroll to position [84, 0]
click at [150, 156] on div at bounding box center [157, 158] width 15 height 15
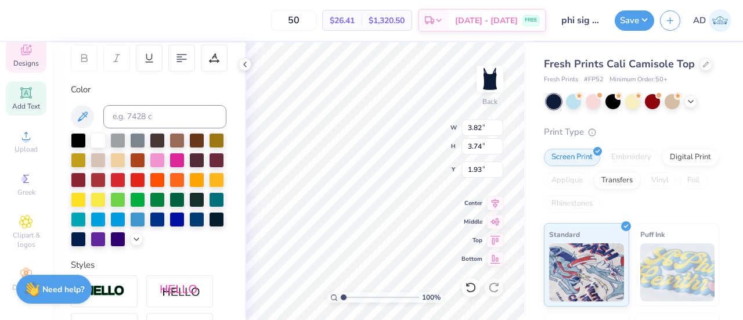
scroll to position [183, 0]
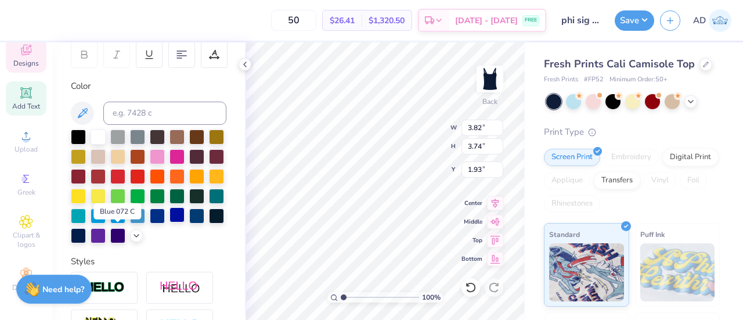
click at [169, 222] on div at bounding box center [176, 214] width 15 height 15
click at [89, 243] on div at bounding box center [149, 186] width 156 height 114
click at [132, 239] on icon at bounding box center [136, 234] width 9 height 9
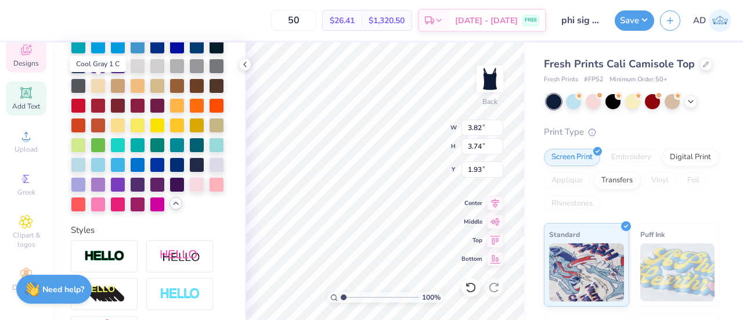
scroll to position [353, 0]
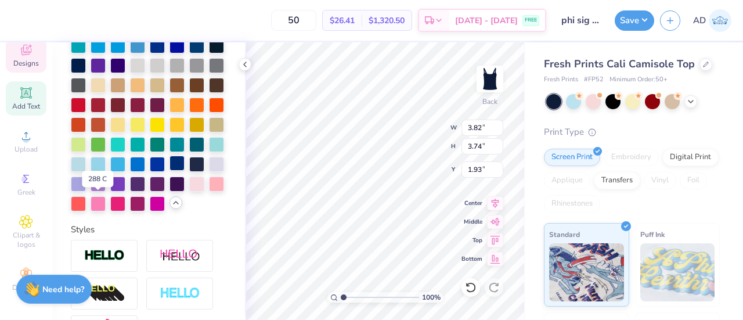
click at [169, 171] on div at bounding box center [176, 163] width 15 height 15
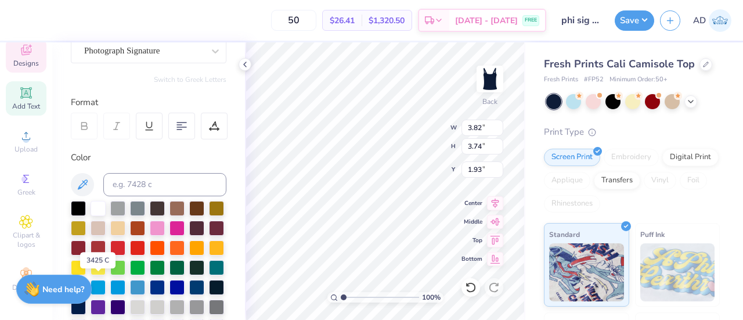
scroll to position [111, 0]
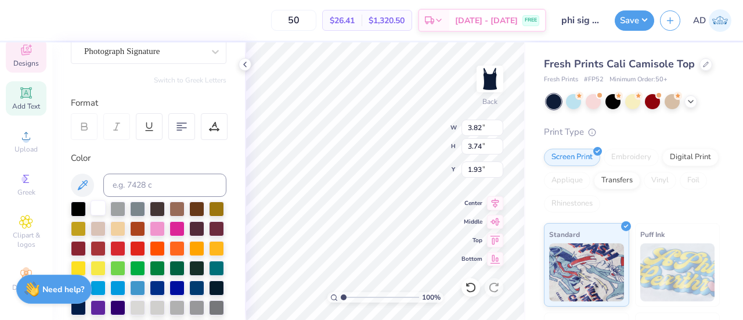
click at [91, 205] on div at bounding box center [98, 207] width 15 height 15
click at [96, 207] on div at bounding box center [98, 207] width 15 height 15
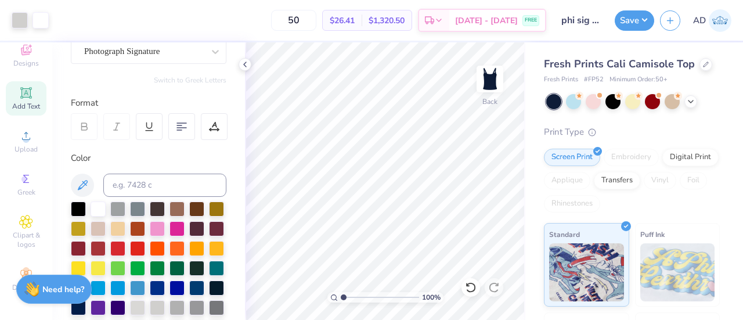
type input "1"
click at [21, 88] on icon at bounding box center [25, 92] width 9 height 9
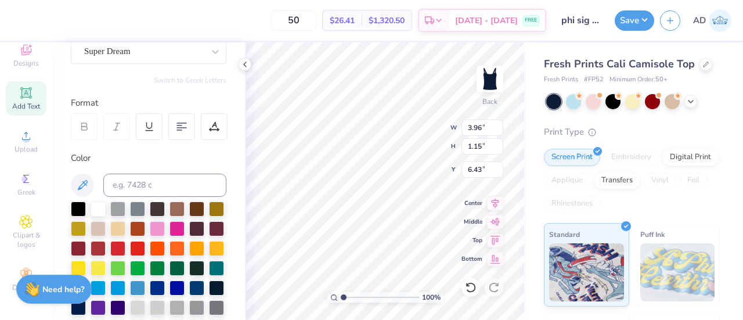
scroll to position [9, 1]
type textarea "sig"
type input "3.82"
type input "3.74"
type input "1.93"
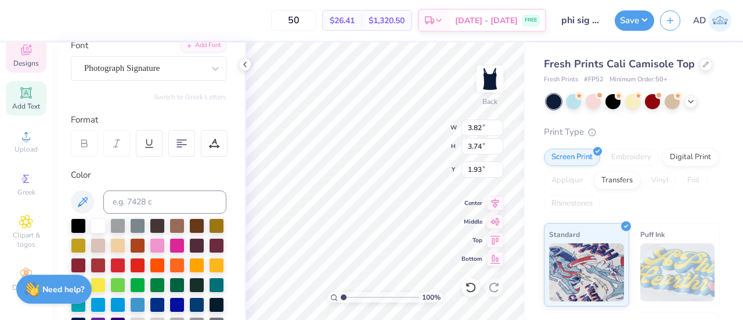
scroll to position [94, 0]
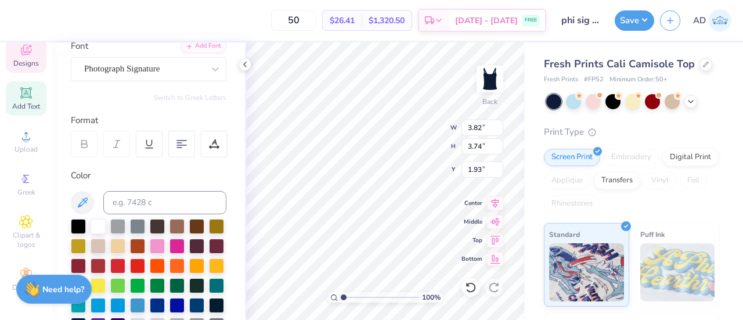
type input "2.21"
type input "1.42"
type input "6.29"
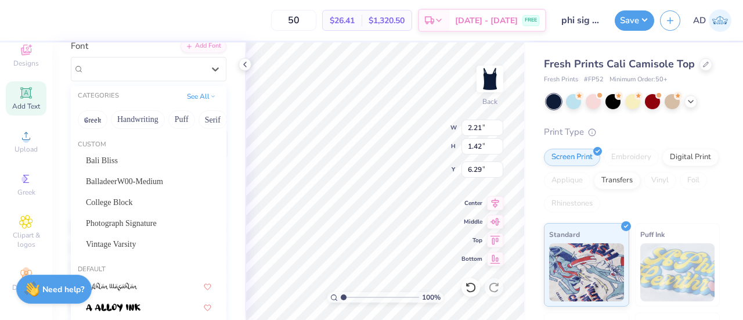
drag, startPoint x: 145, startPoint y: 66, endPoint x: 125, endPoint y: 90, distance: 31.7
click at [125, 81] on div "option Super Dream selected, 278 of 316. 316 results available. Use Up and Down…" at bounding box center [149, 69] width 156 height 24
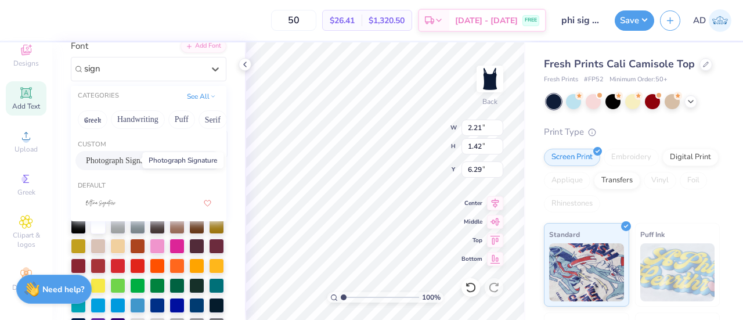
click at [114, 161] on span "Photograph Signature" at bounding box center [121, 160] width 71 height 12
type input "sign"
type input "1.53"
type input "1.08"
type input "6.46"
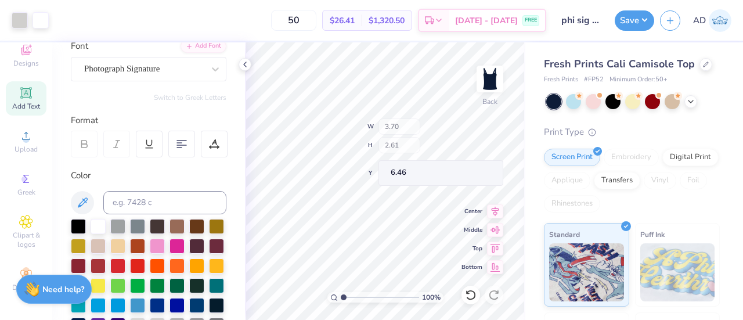
type input "3.70"
type input "2.61"
type input "4.39"
type input "1.95"
type input "3.82"
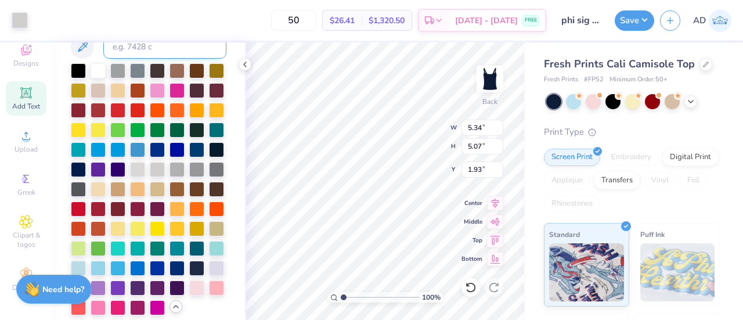
scroll to position [254, 0]
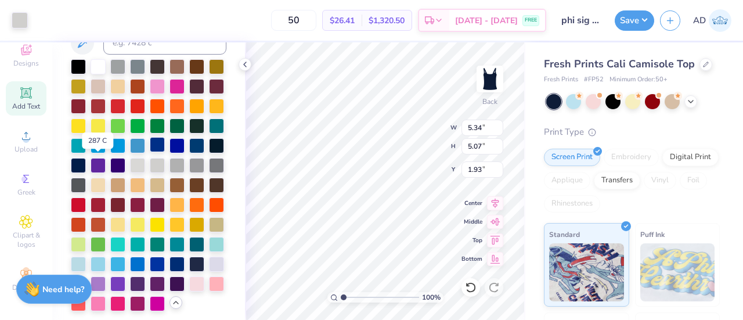
click at [150, 152] on div at bounding box center [157, 144] width 15 height 15
click at [130, 172] on div at bounding box center [137, 164] width 15 height 15
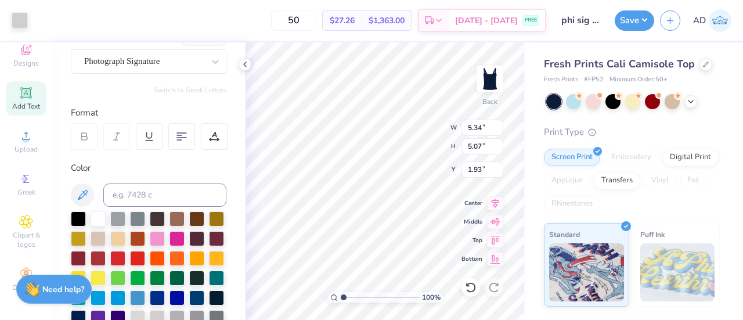
scroll to position [103, 0]
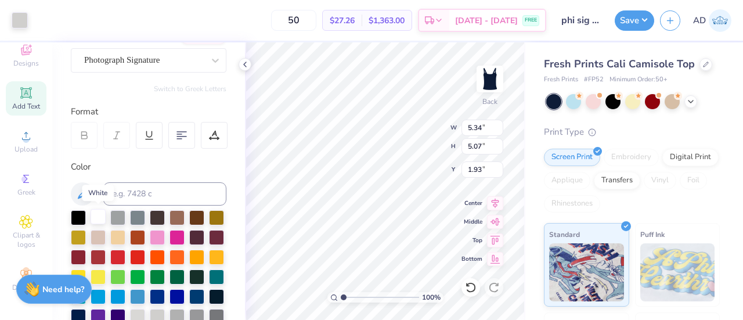
click at [101, 214] on div at bounding box center [98, 216] width 15 height 15
click at [19, 16] on div at bounding box center [20, 19] width 16 height 16
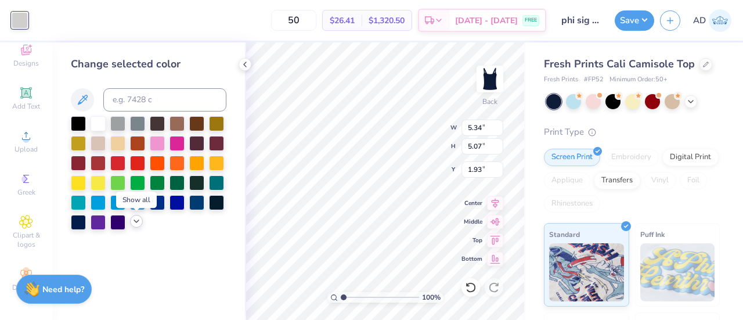
click at [136, 223] on icon at bounding box center [136, 220] width 9 height 9
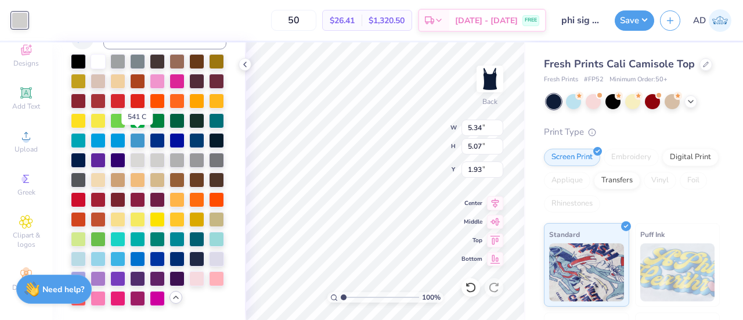
scroll to position [82, 0]
click at [189, 135] on div at bounding box center [196, 139] width 15 height 15
click at [130, 141] on div at bounding box center [137, 139] width 15 height 15
click at [150, 259] on div at bounding box center [157, 257] width 15 height 15
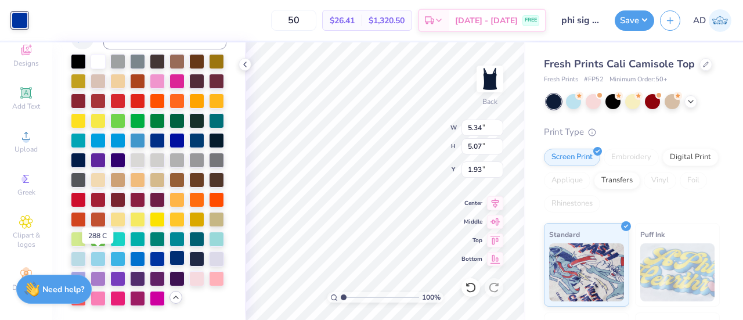
click at [169, 256] on div at bounding box center [176, 257] width 15 height 15
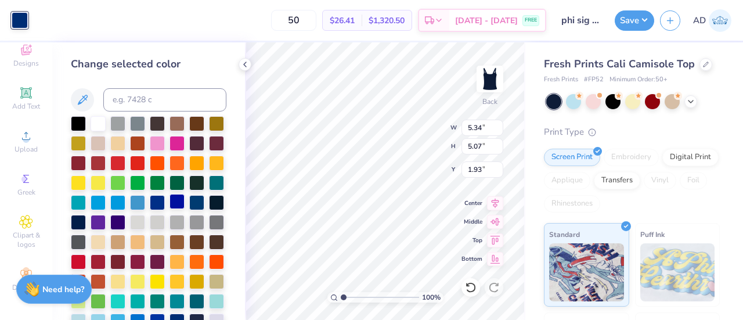
scroll to position [32, 0]
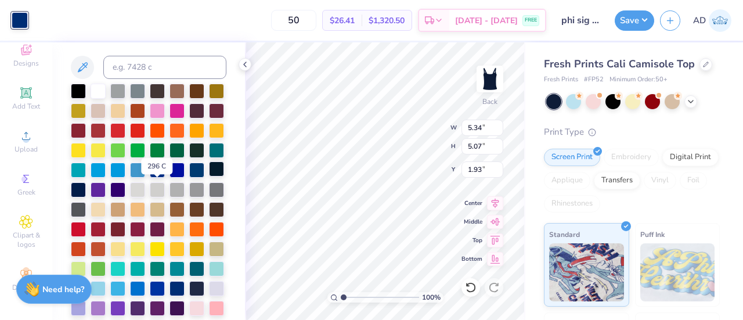
click at [209, 176] on div at bounding box center [216, 168] width 15 height 15
click at [94, 89] on div at bounding box center [98, 89] width 15 height 15
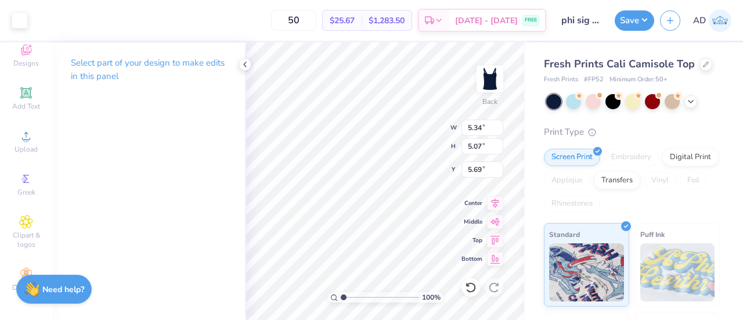
type input "5.69"
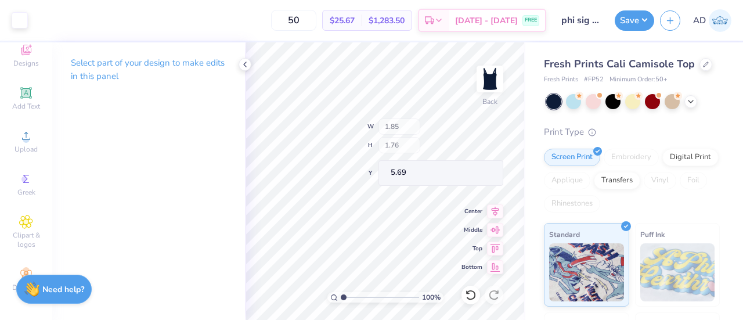
type input "1.85"
type input "1.76"
type input "4.68"
type input "2.79"
type input "2.65"
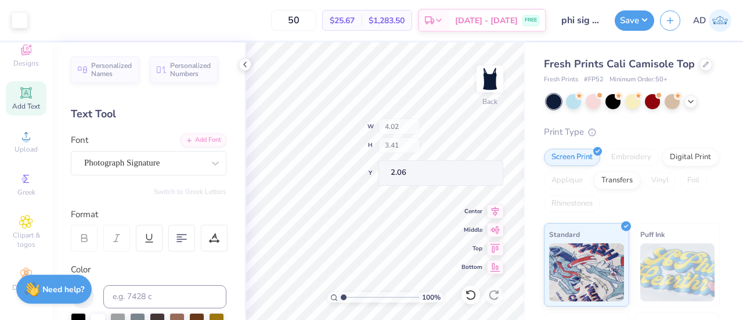
type input "4.02"
type input "3.41"
type input "2.06"
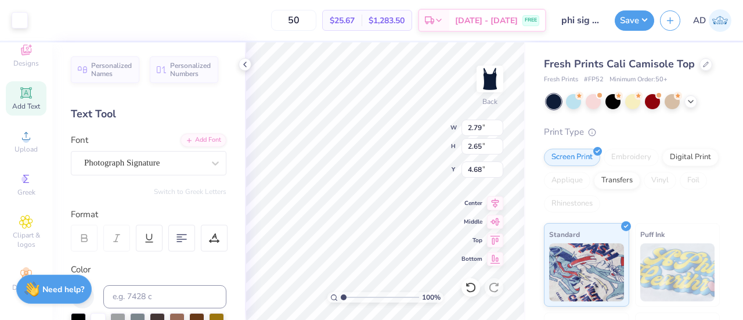
type input "4.65"
type input "1.72"
type input "2.79"
type input "2.65"
type input "4.35"
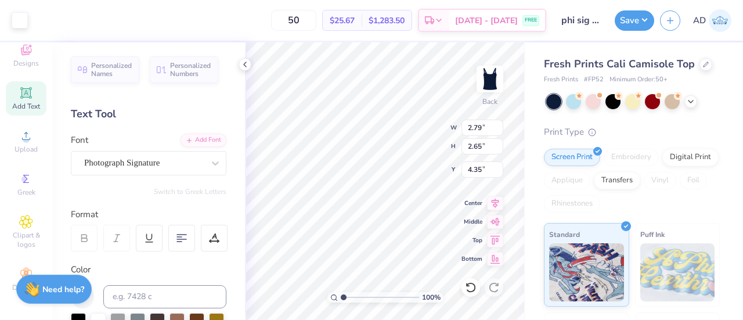
type input "3.70"
type input "2.61"
type input "4.39"
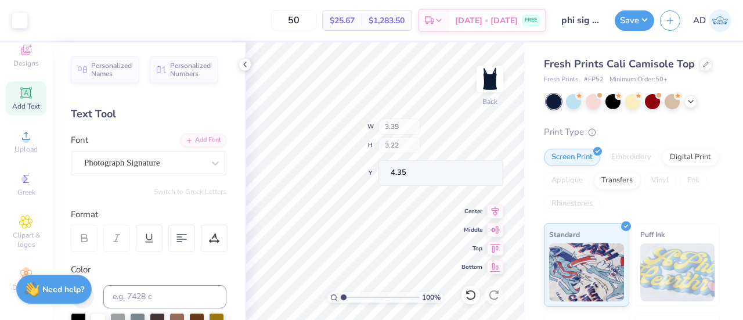
type input "3.39"
type input "3.22"
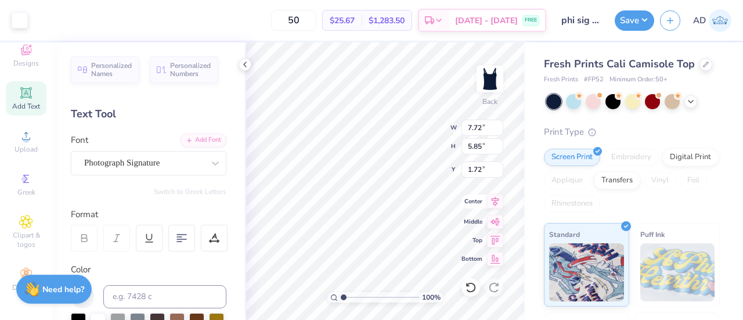
click at [496, 199] on icon at bounding box center [495, 201] width 16 height 14
click at [494, 199] on icon at bounding box center [495, 201] width 16 height 14
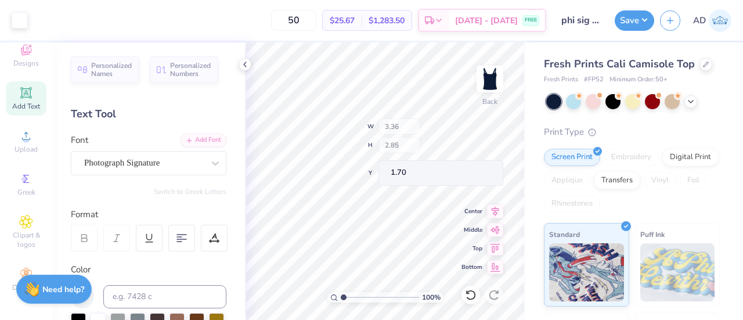
type input "3.36"
type input "2.85"
type input "1.70"
type input "1.79"
type input "3.03"
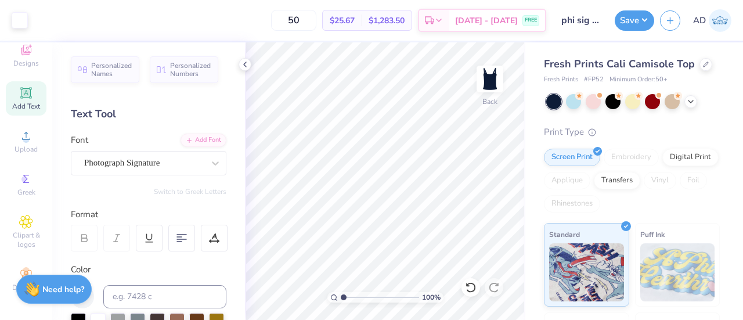
click at [23, 89] on icon at bounding box center [26, 93] width 14 height 14
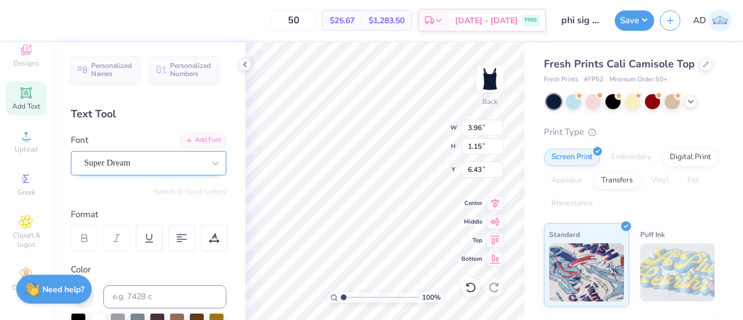
click at [190, 160] on div "Super Dream" at bounding box center [144, 163] width 122 height 18
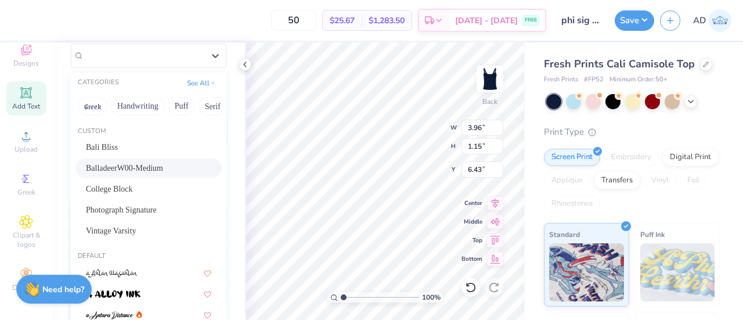
scroll to position [109, 0]
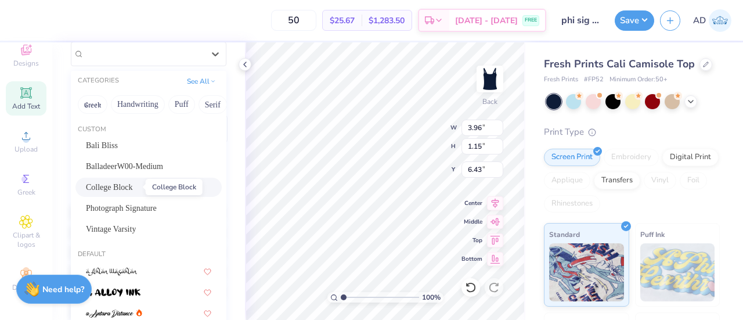
click at [124, 183] on span "College Block" at bounding box center [109, 187] width 47 height 12
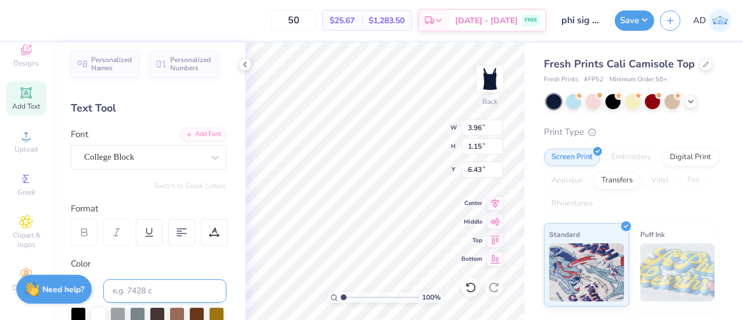
scroll to position [0, 0]
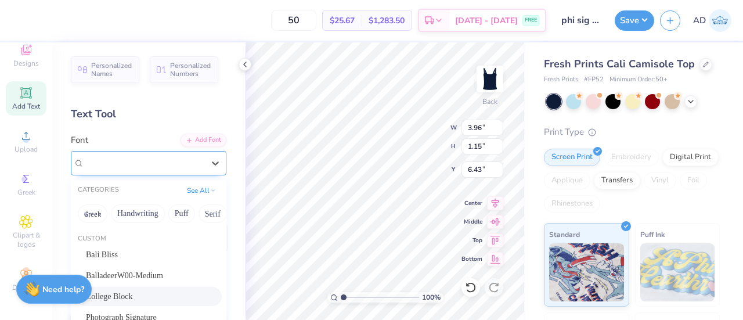
click at [139, 157] on div "College Block" at bounding box center [144, 163] width 122 height 18
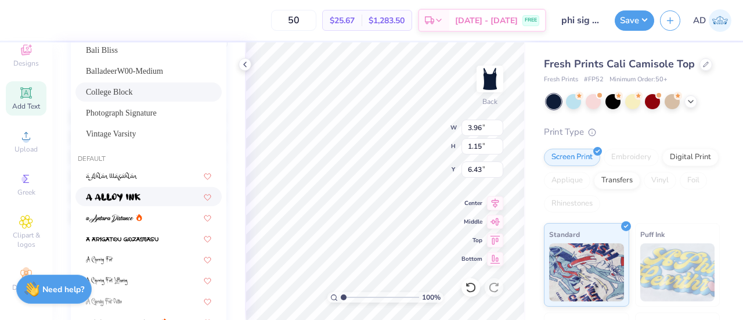
scroll to position [15, 0]
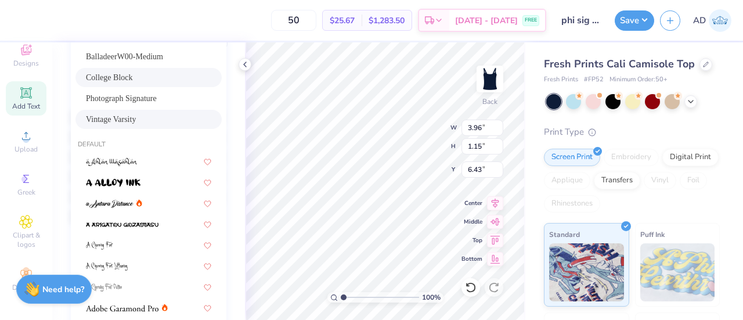
click at [126, 115] on span "Vintage Varsity" at bounding box center [111, 119] width 50 height 12
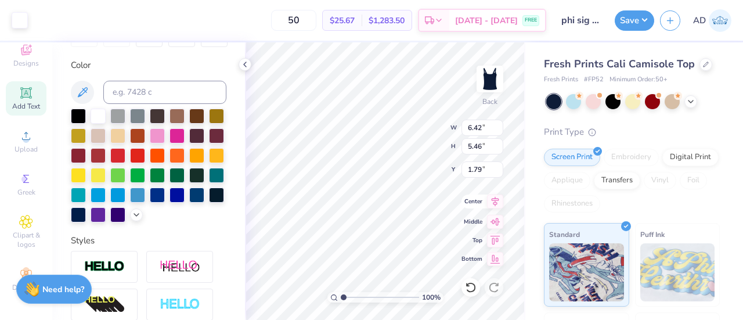
click at [496, 201] on icon at bounding box center [495, 201] width 8 height 10
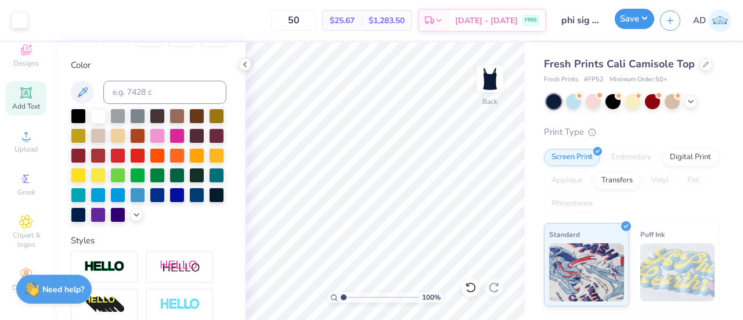
click at [633, 21] on button "Save" at bounding box center [634, 19] width 39 height 20
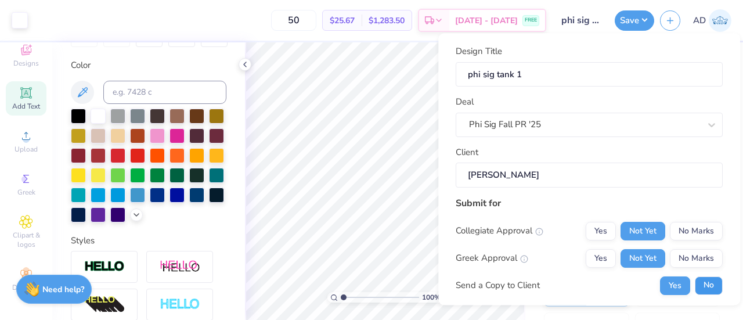
click at [696, 280] on button "No" at bounding box center [709, 285] width 28 height 19
click at [596, 255] on button "Yes" at bounding box center [600, 258] width 30 height 19
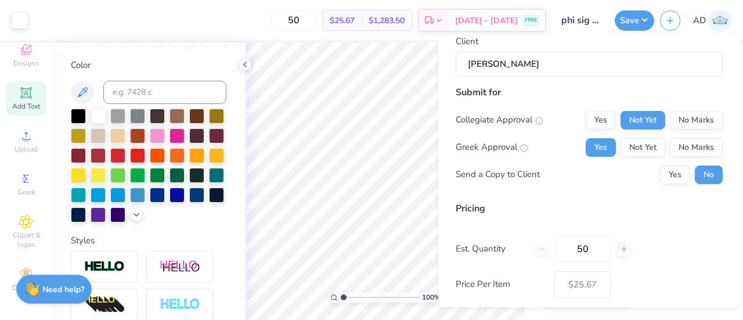
scroll to position [169, 0]
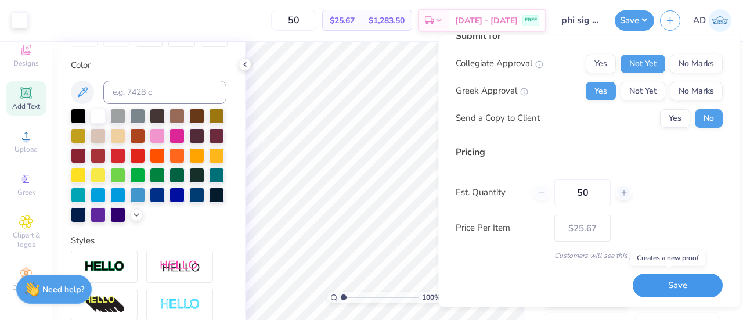
click at [658, 286] on button "Save" at bounding box center [677, 285] width 90 height 24
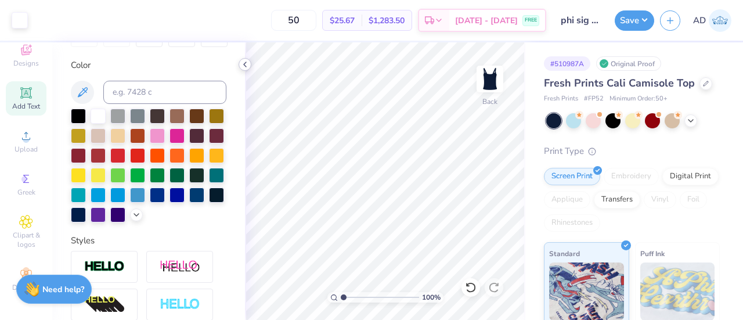
click at [245, 63] on polyline at bounding box center [245, 64] width 2 height 5
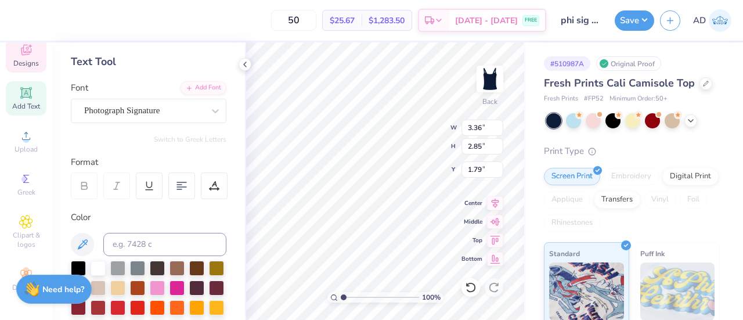
scroll to position [50, 0]
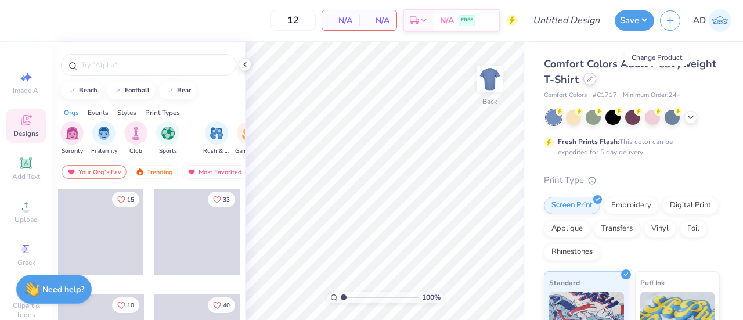
click at [592, 77] on icon at bounding box center [590, 79] width 6 height 6
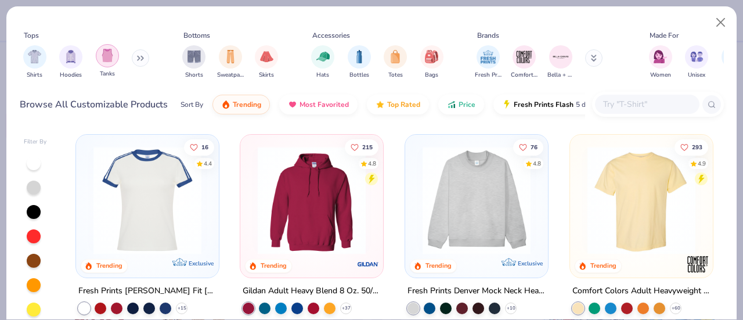
click at [113, 62] on div "filter for Tanks" at bounding box center [107, 55] width 23 height 23
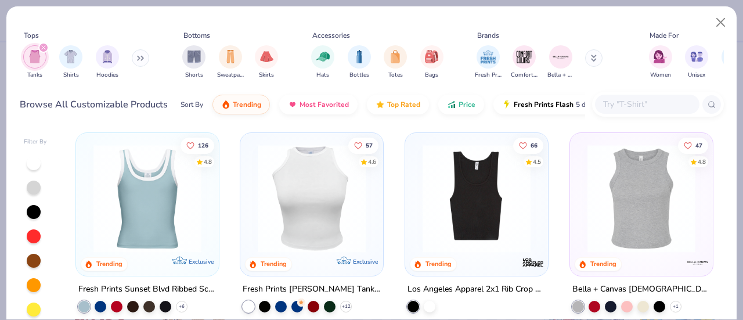
scroll to position [233, 0]
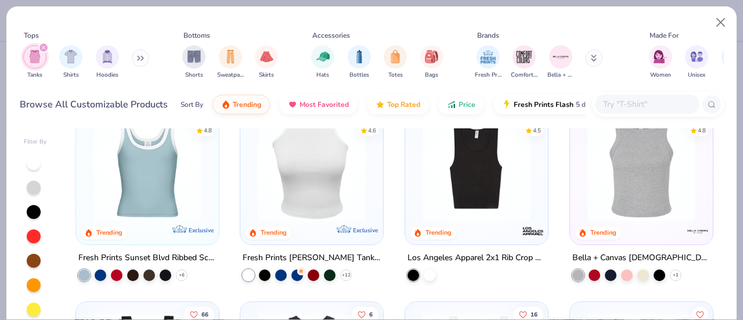
click at [146, 194] on img at bounding box center [148, 167] width 120 height 108
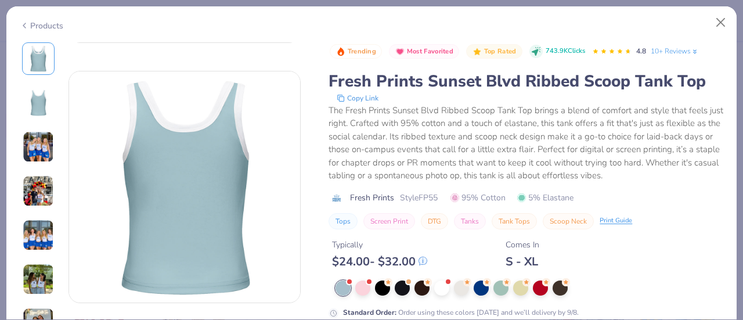
scroll to position [139, 0]
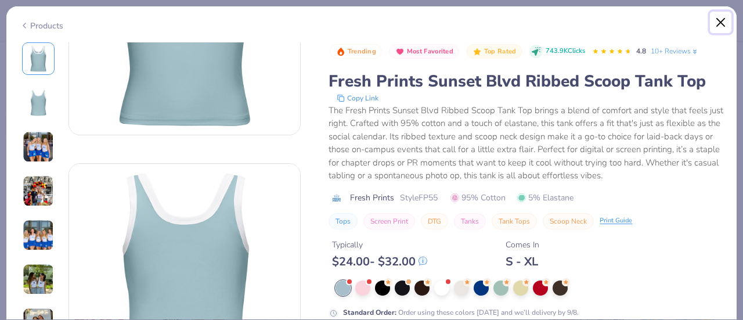
click at [717, 19] on button "Close" at bounding box center [721, 23] width 22 height 22
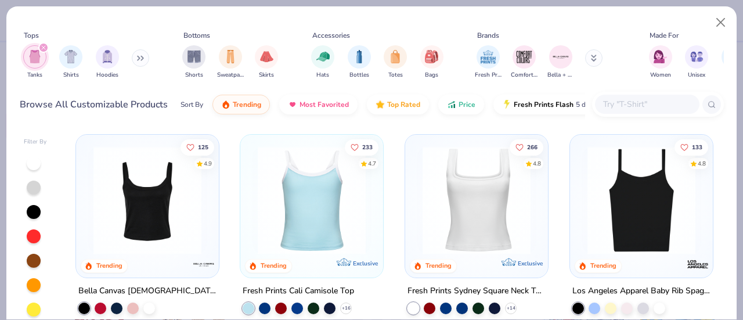
click at [281, 216] on img at bounding box center [312, 200] width 120 height 108
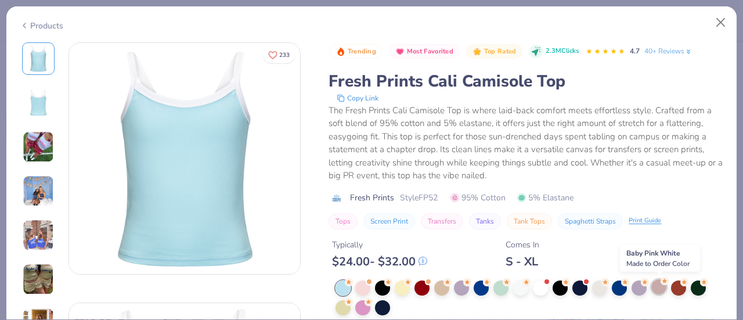
click at [653, 287] on div at bounding box center [658, 286] width 15 height 15
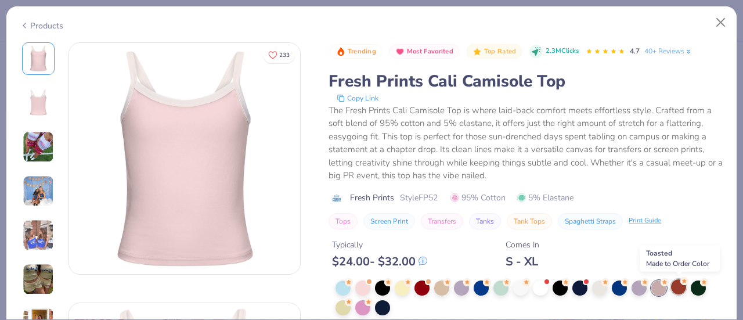
click at [682, 283] on icon at bounding box center [684, 281] width 8 height 8
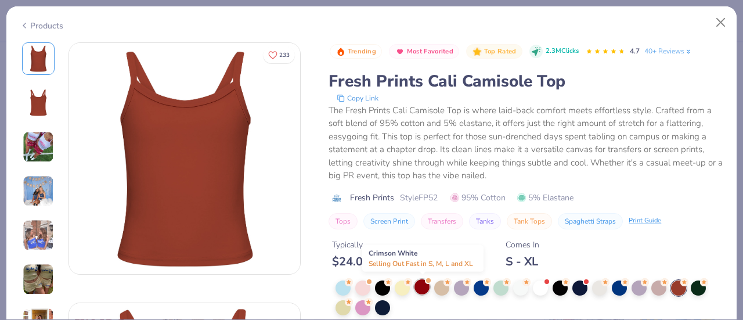
click at [420, 287] on div at bounding box center [421, 286] width 15 height 15
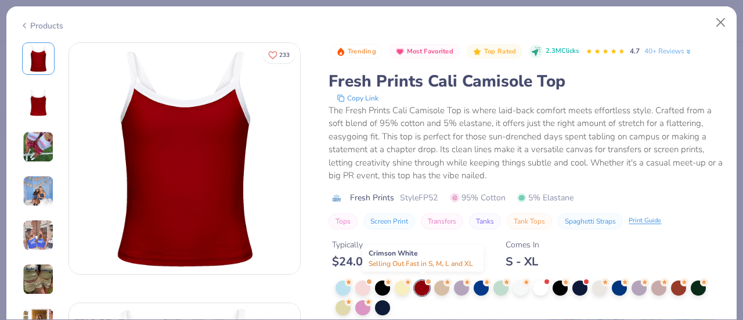
click at [420, 287] on div at bounding box center [421, 287] width 15 height 15
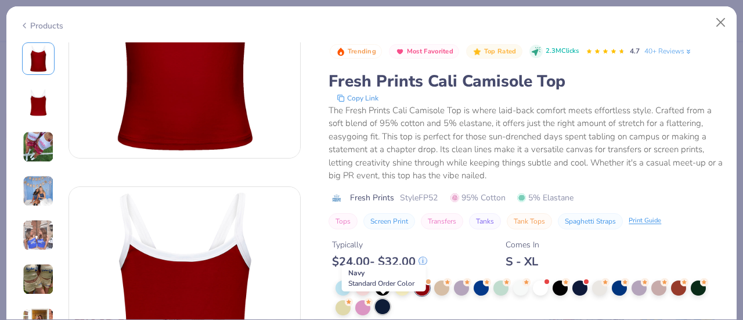
click at [381, 303] on div at bounding box center [382, 306] width 15 height 15
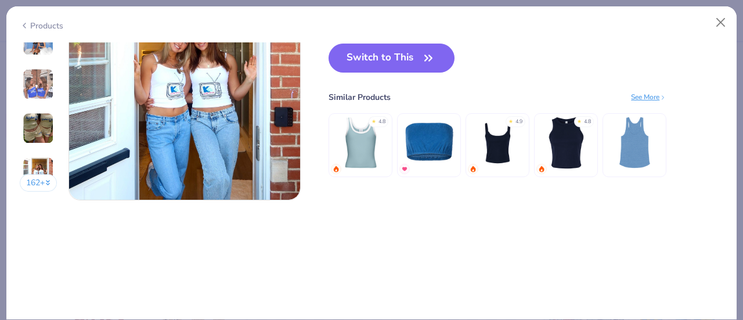
scroll to position [1635, 0]
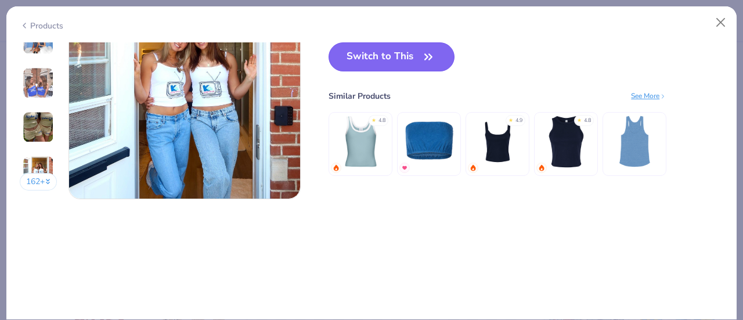
click at [395, 56] on button "Switch to This" at bounding box center [391, 56] width 126 height 29
type input "50"
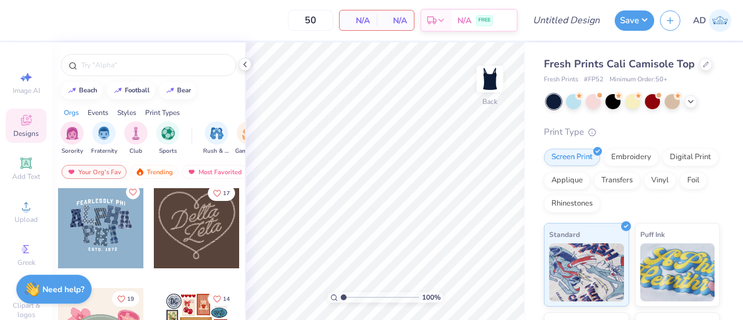
scroll to position [419, 0]
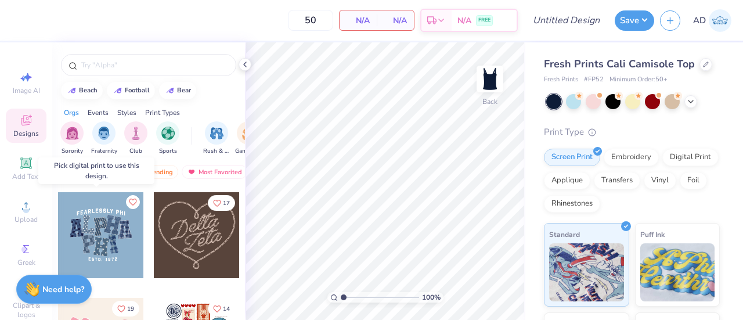
click at [98, 231] on div at bounding box center [101, 235] width 86 height 86
click at [98, 231] on div at bounding box center [15, 235] width 258 height 86
click at [98, 231] on div at bounding box center [101, 235] width 86 height 86
click at [662, 164] on div "Digital Print" at bounding box center [690, 155] width 56 height 17
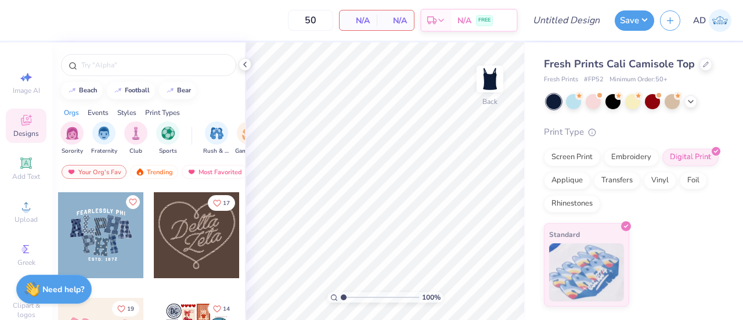
click at [104, 216] on div at bounding box center [101, 235] width 86 height 86
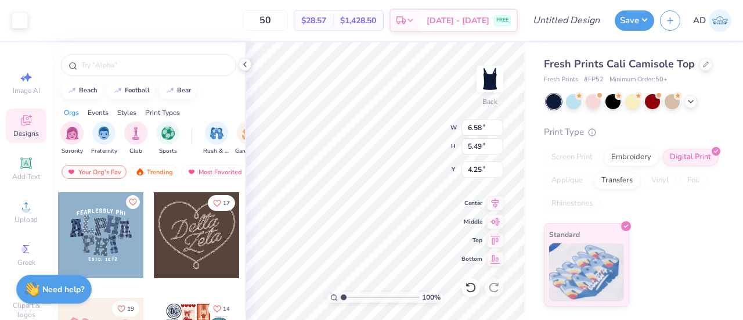
type input "1.51"
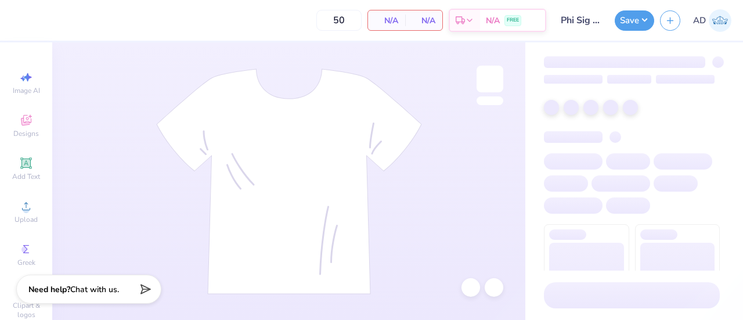
click at [577, 20] on input "Phi Sig Pants" at bounding box center [580, 20] width 57 height 23
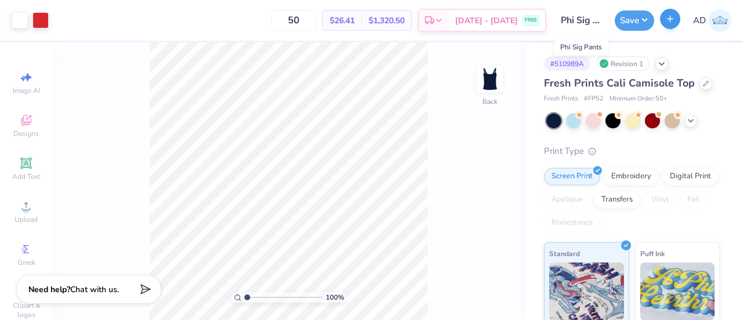
scroll to position [0, 17]
drag, startPoint x: 593, startPoint y: 23, endPoint x: 687, endPoint y: 26, distance: 94.1
click at [687, 26] on div "Art colors 50 $26.41 Per Item $1,320.50 Total Est. Delivery [DATE] - [DATE] FRE…" at bounding box center [371, 20] width 743 height 41
click at [588, 19] on input "Phi Sig Pants" at bounding box center [580, 20] width 57 height 23
drag, startPoint x: 575, startPoint y: 20, endPoint x: 632, endPoint y: 27, distance: 57.3
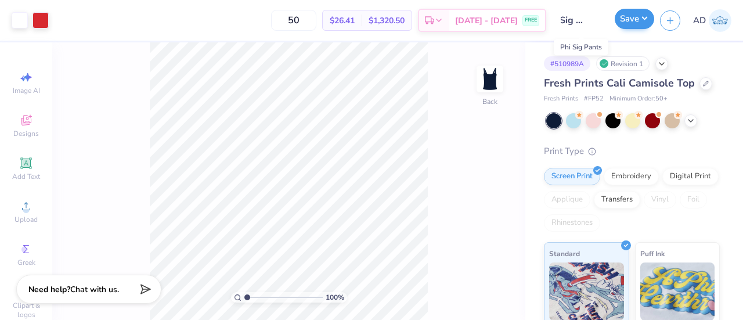
click at [632, 27] on div "Art colors 50 $26.41 Per Item $1,320.50 Total Est. Delivery [DATE] - [DATE] FRE…" at bounding box center [371, 20] width 743 height 41
click at [283, 19] on div "50 $26.41 Per Item $1,320.50 Total Est. Delivery [DATE] - [DATE] FREE" at bounding box center [300, 20] width 491 height 41
